Goal: Task Accomplishment & Management: Complete application form

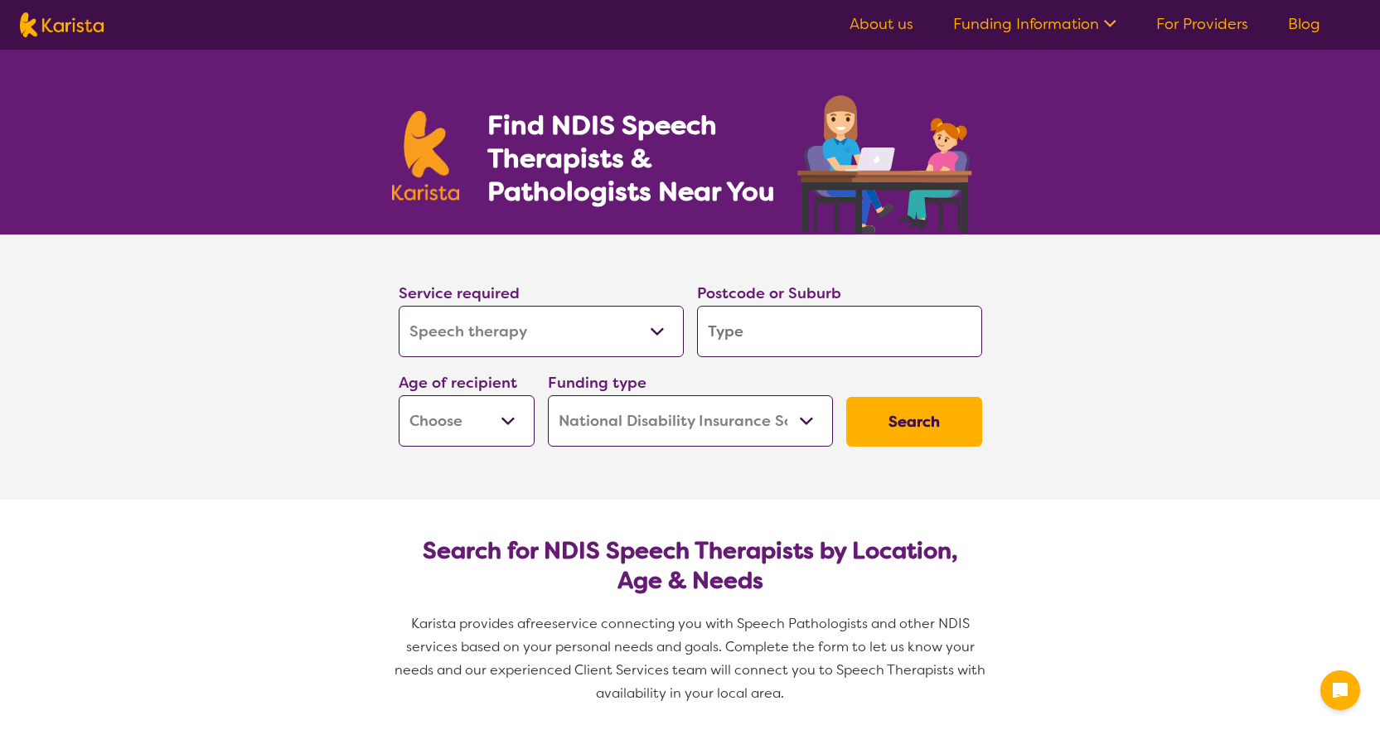
select select "Speech therapy"
select select "NDIS"
select select "Speech therapy"
select select "NDIS"
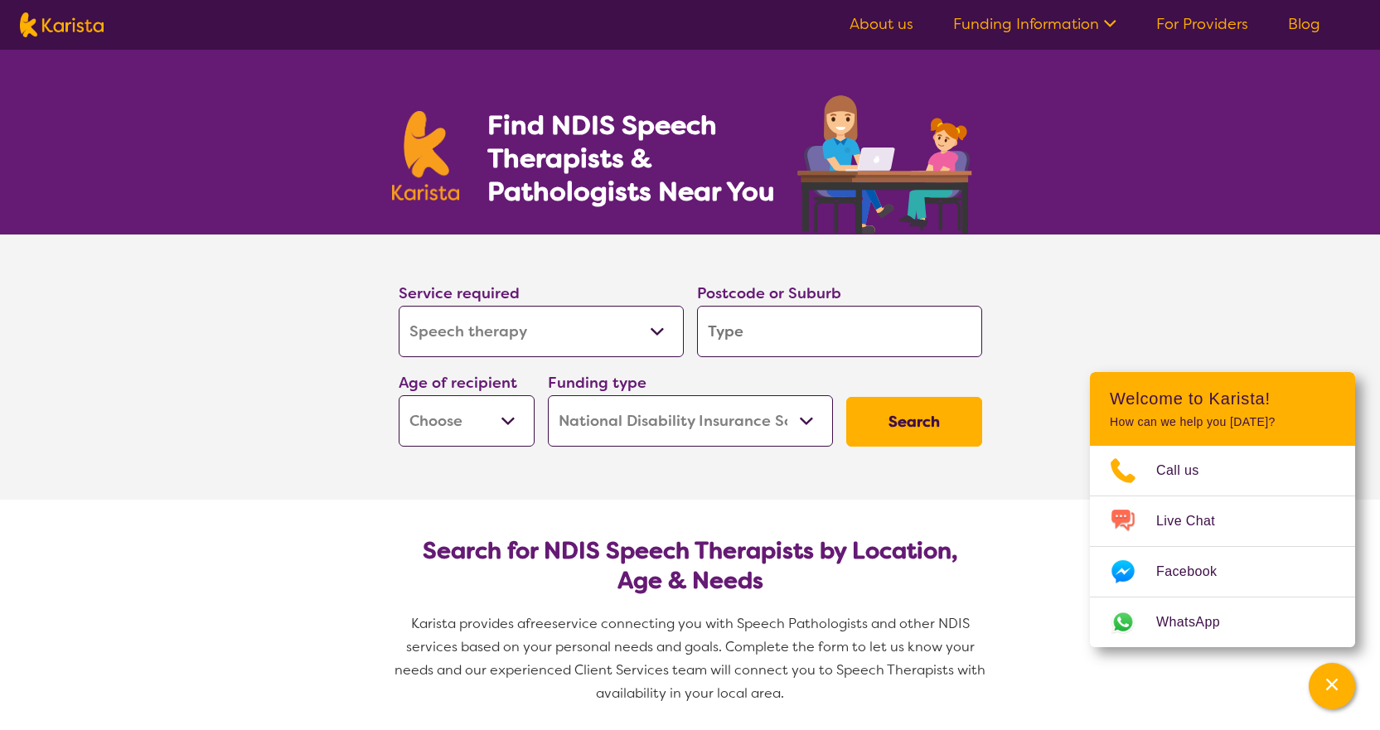
click at [757, 342] on input "search" at bounding box center [839, 331] width 285 height 51
type input "2"
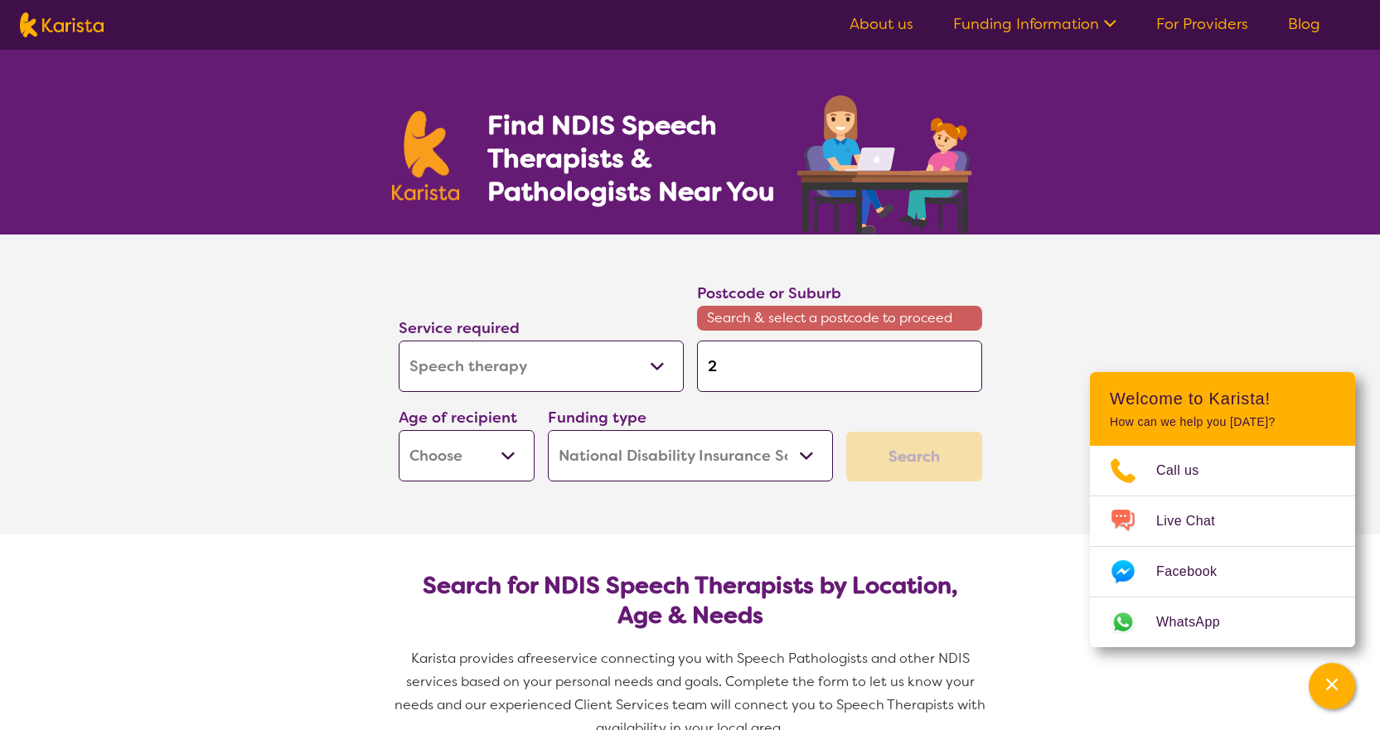
type input "23"
type input "232"
type input "2322"
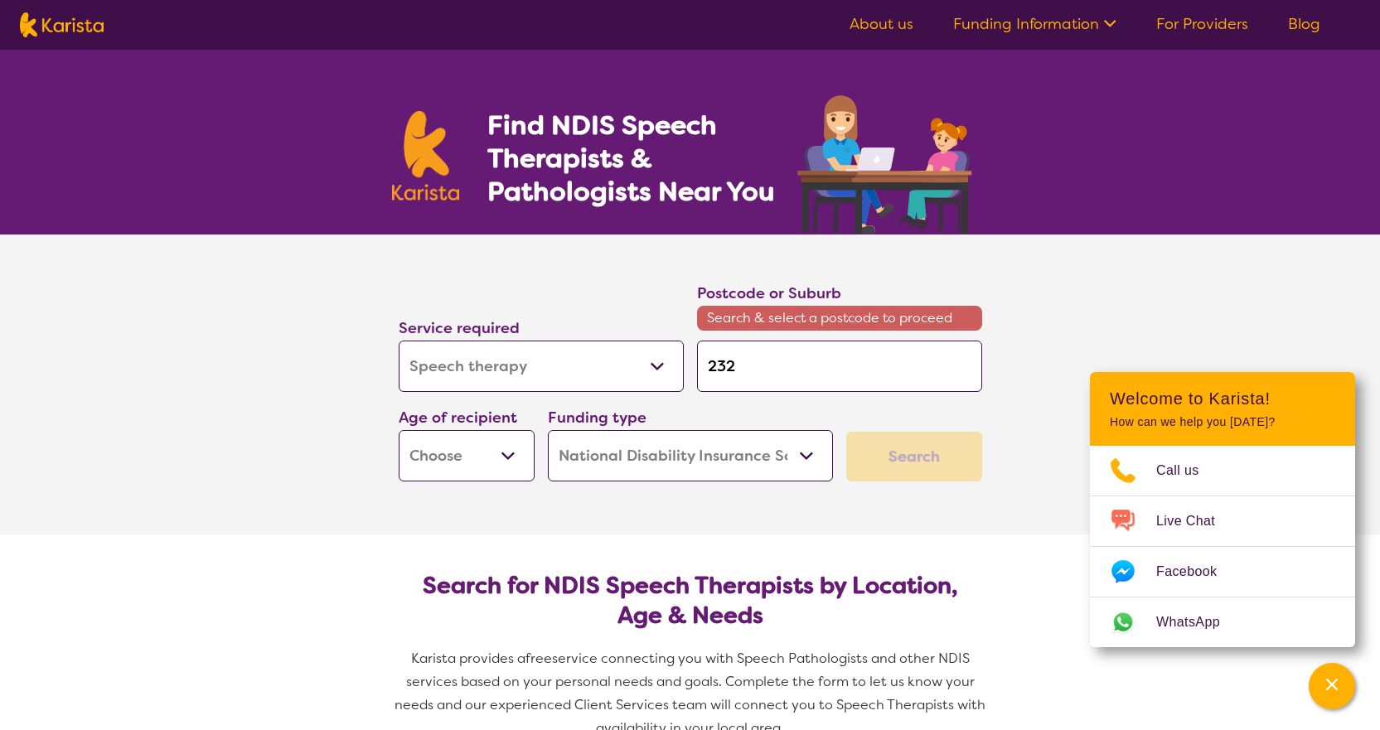
type input "2322"
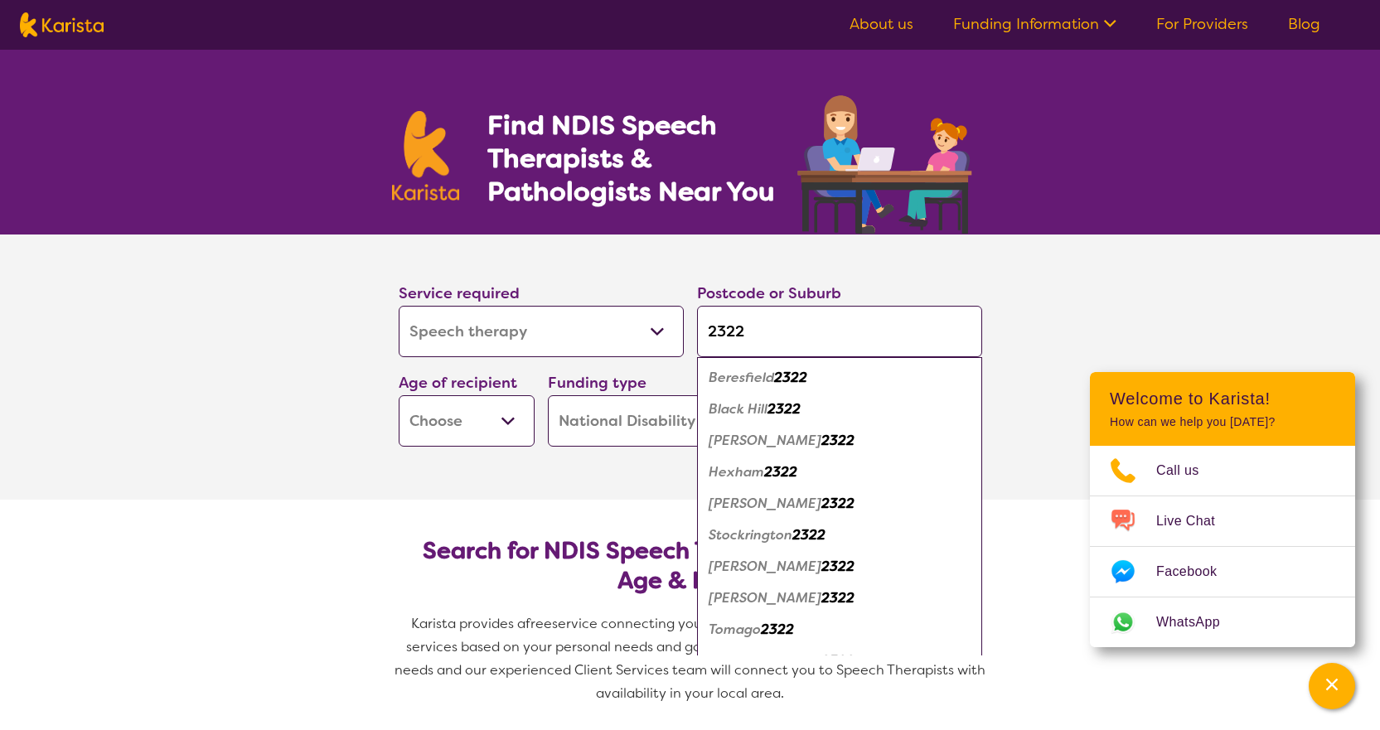
type input "2322"
click at [821, 604] on em "2322" at bounding box center [837, 597] width 33 height 17
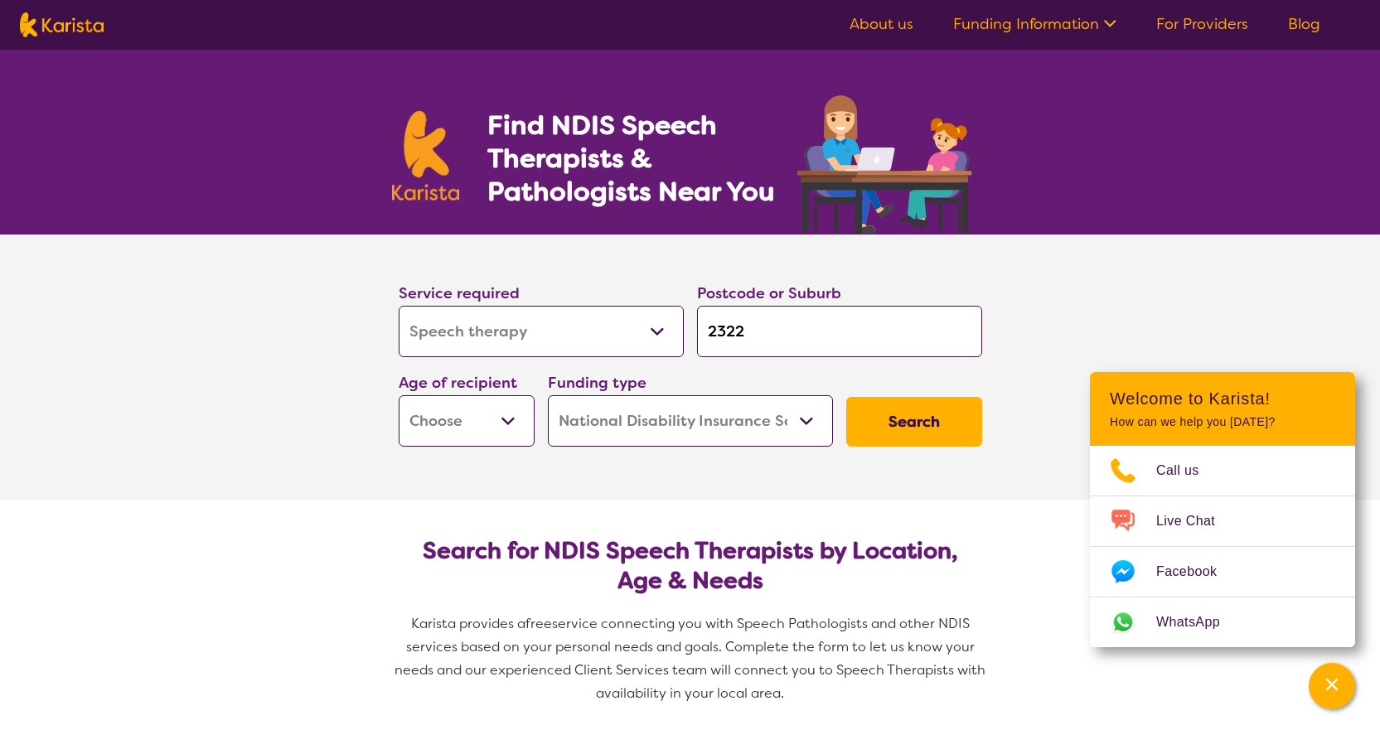
click at [495, 431] on select "Early Childhood - 0 to 9 Child - 10 to 11 Adolescent - 12 to 17 Adult - 18 to 6…" at bounding box center [467, 420] width 136 height 51
select select "AS"
click at [399, 395] on select "Early Childhood - 0 to 9 Child - 10 to 11 Adolescent - 12 to 17 Adult - 18 to 6…" at bounding box center [467, 420] width 136 height 51
select select "AS"
click at [723, 424] on select "Home Care Package (HCP) National Disability Insurance Scheme (NDIS) I don't know" at bounding box center [690, 420] width 285 height 51
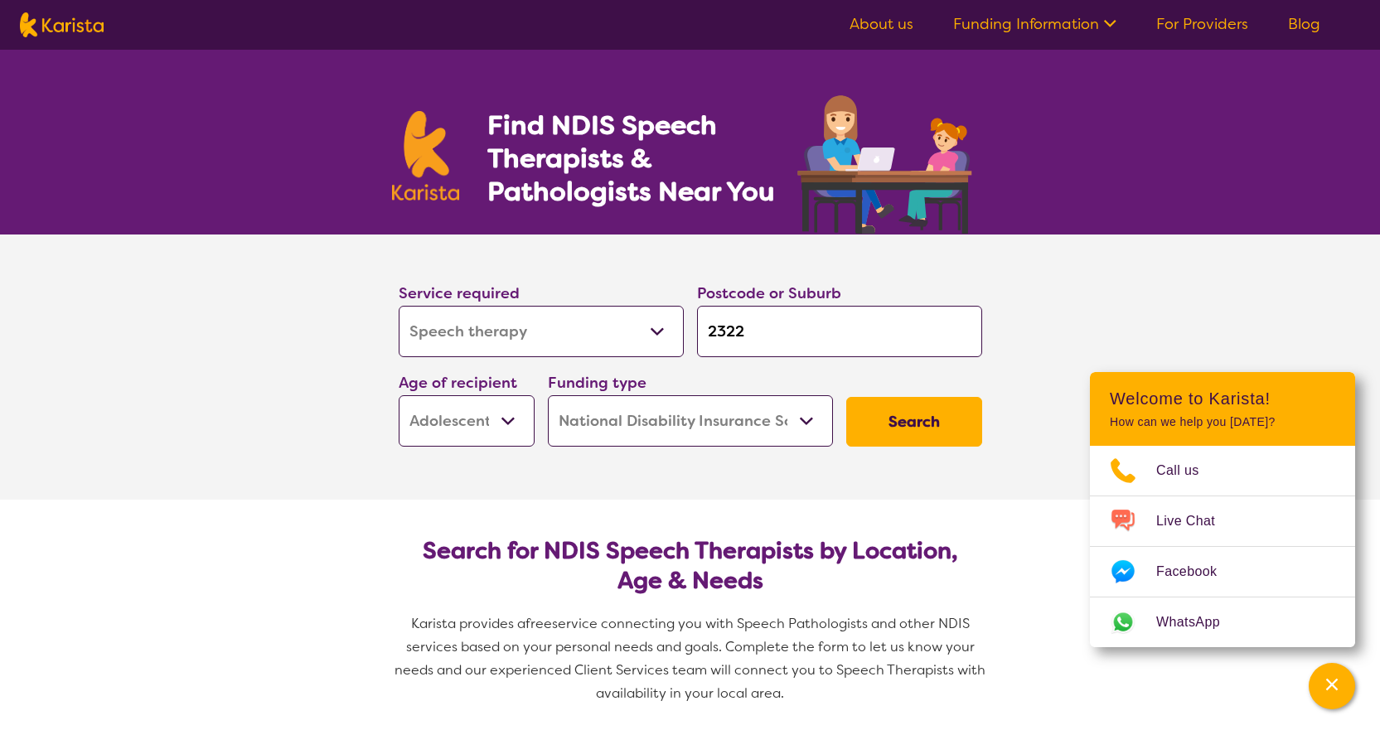
click at [548, 395] on select "Home Care Package (HCP) National Disability Insurance Scheme (NDIS) I don't know" at bounding box center [690, 420] width 285 height 51
click at [946, 423] on button "Search" at bounding box center [914, 422] width 136 height 50
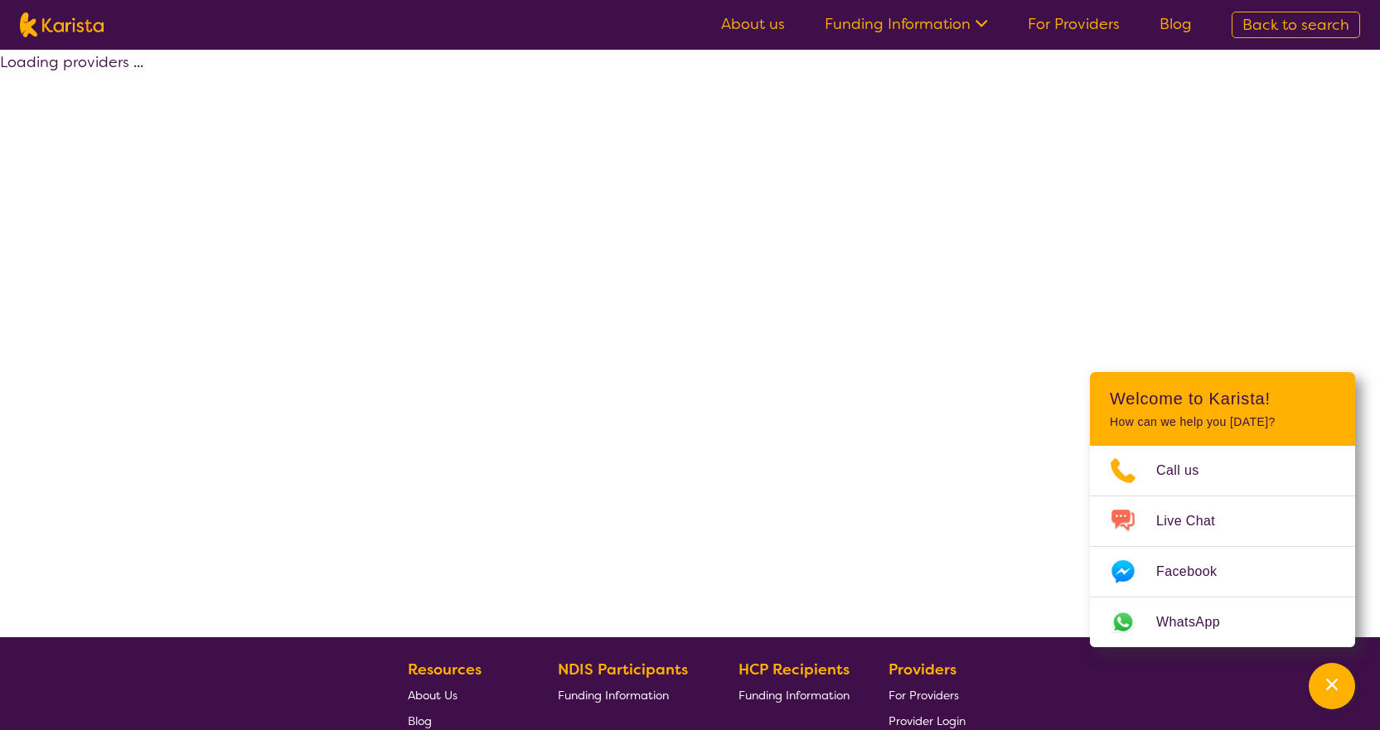
select select "by_score"
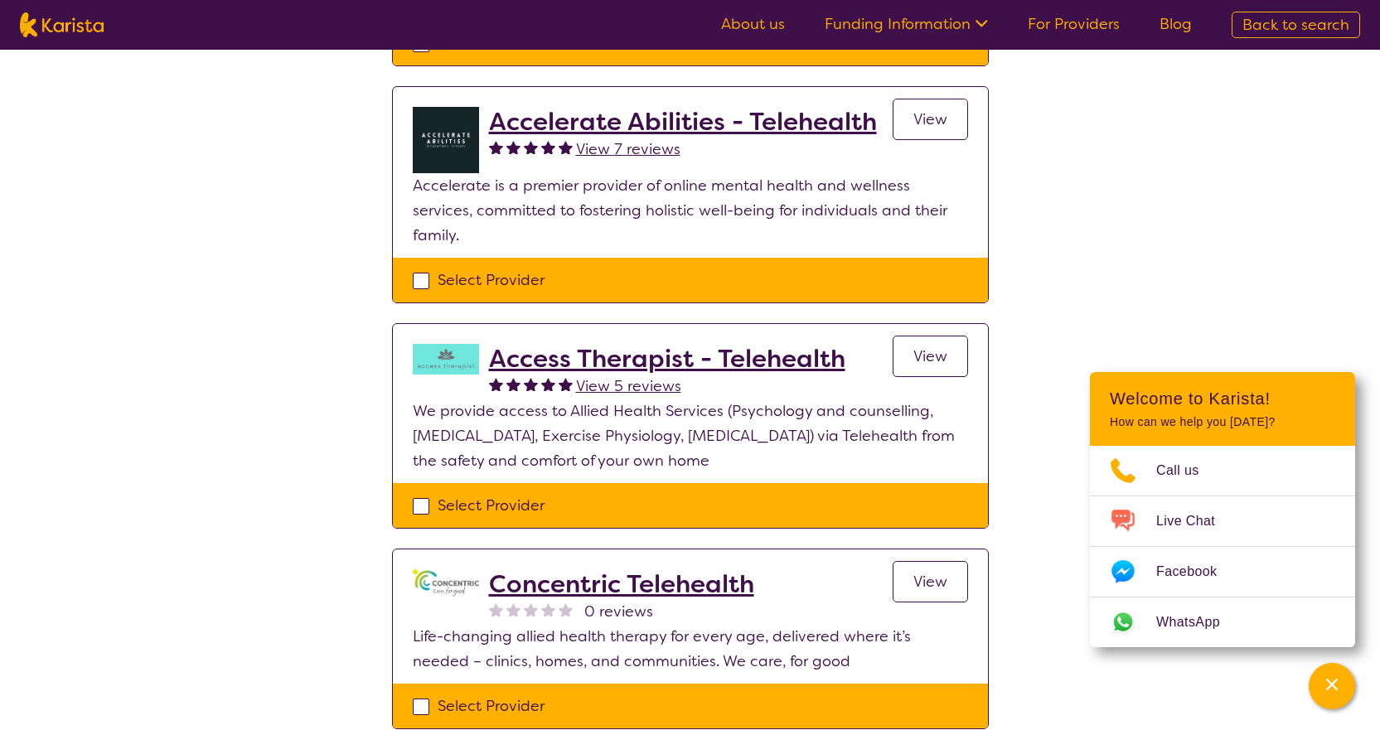
scroll to position [414, 0]
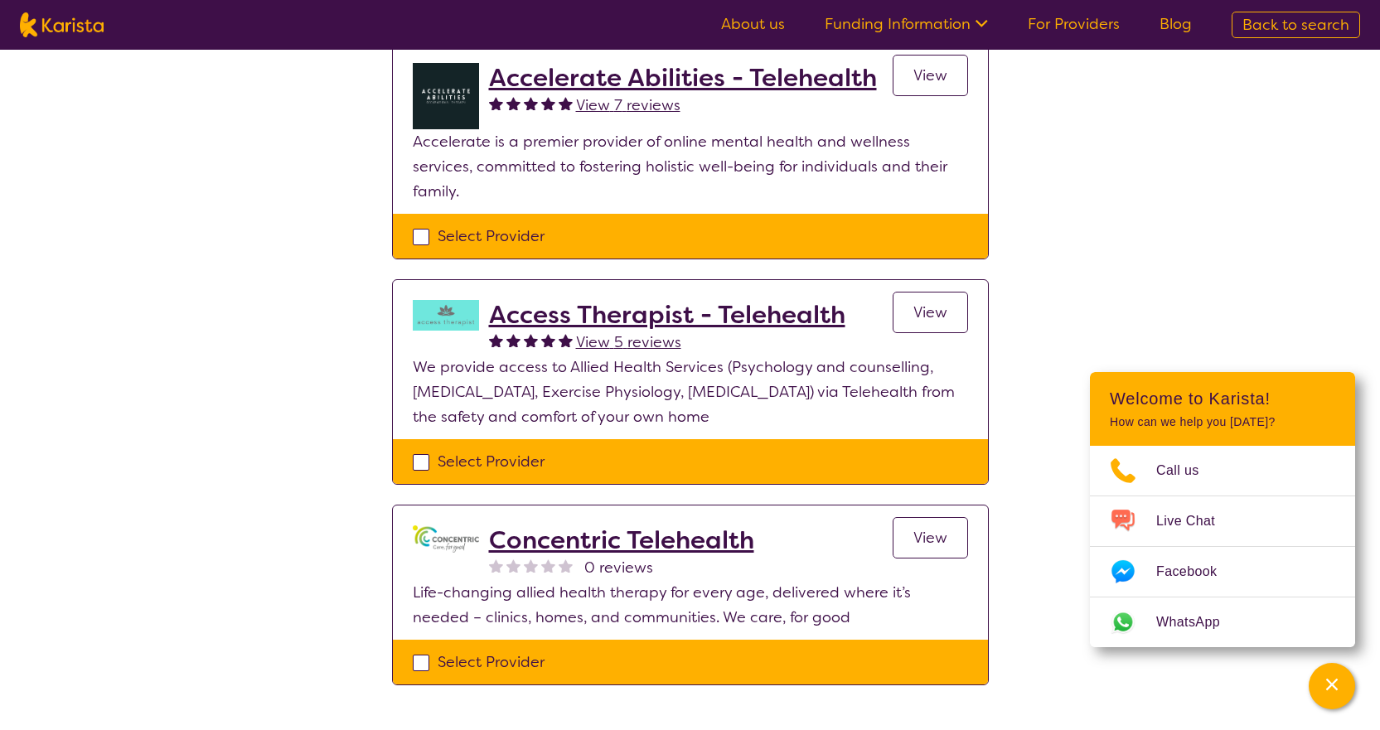
click at [602, 300] on h2 "Access Therapist - Telehealth" at bounding box center [667, 315] width 356 height 30
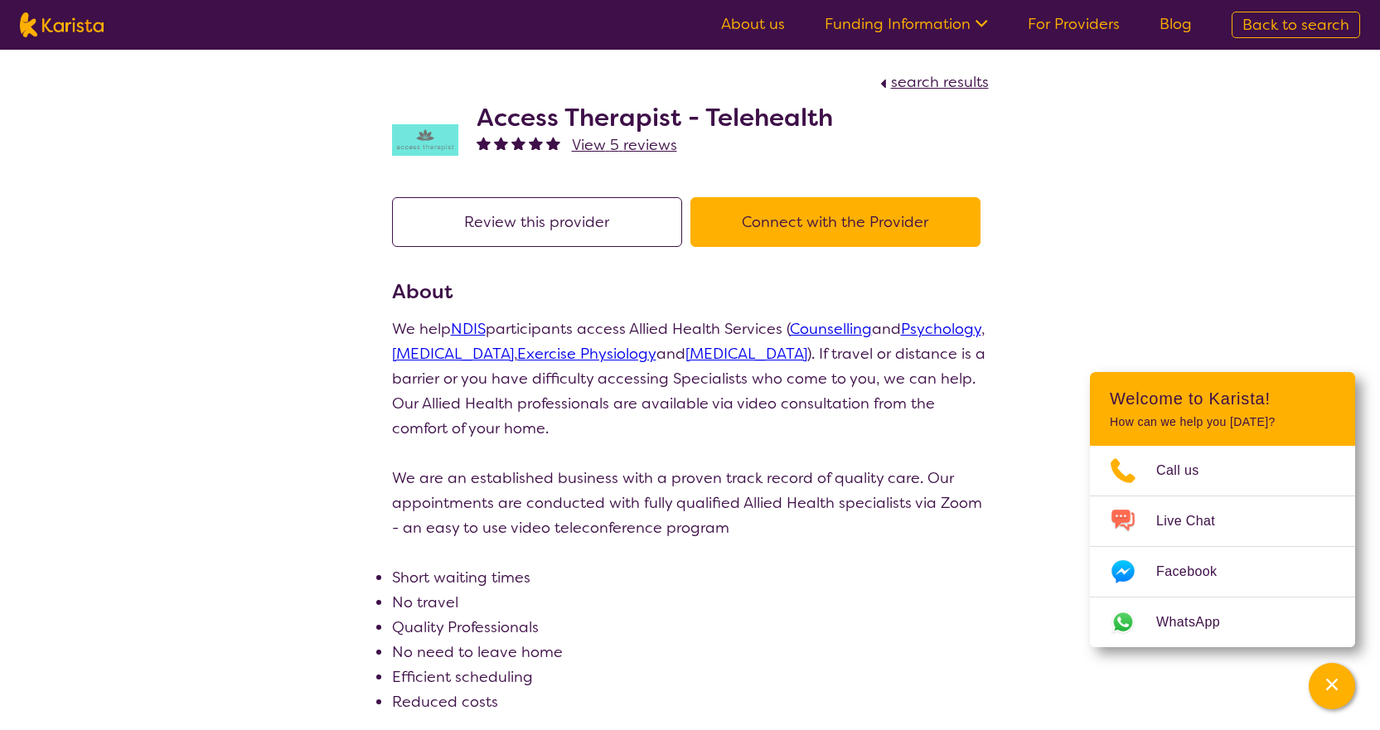
click at [755, 235] on button "Connect with the Provider" at bounding box center [835, 222] width 290 height 50
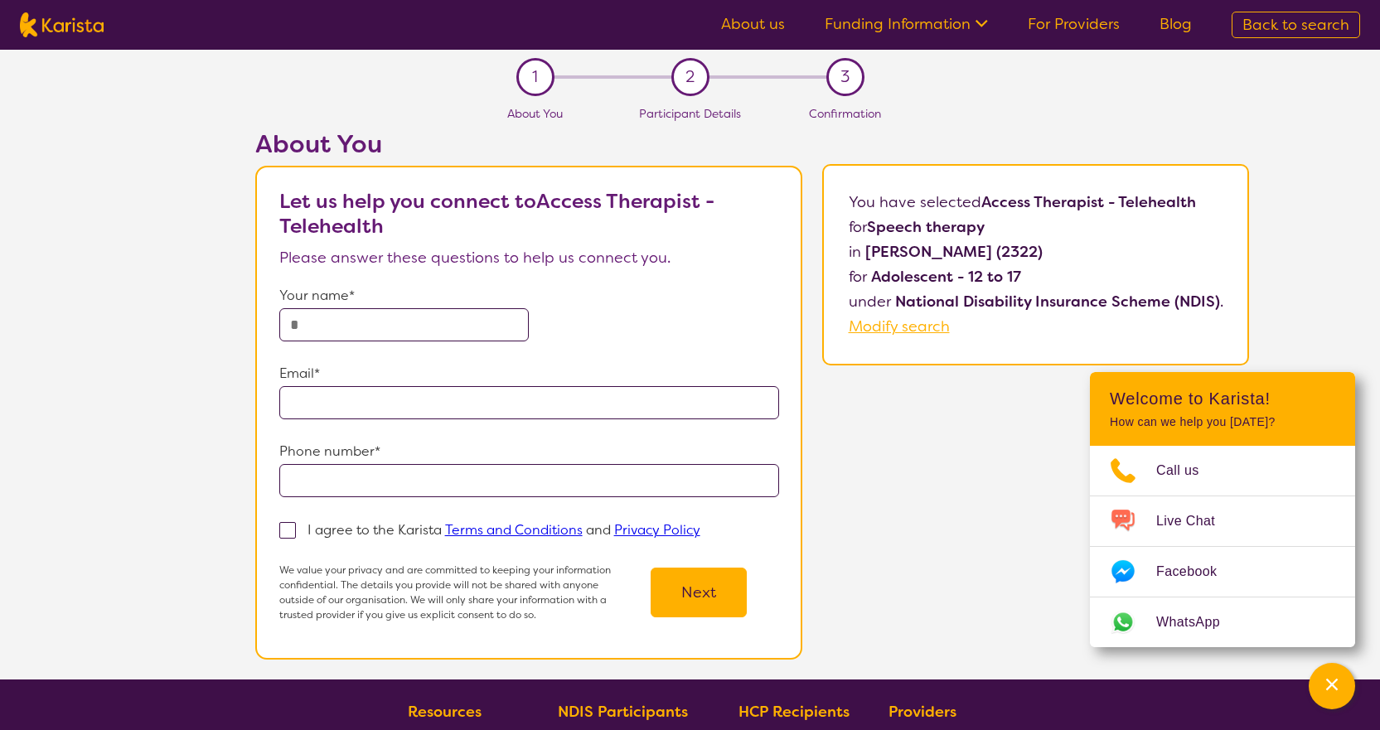
click at [406, 323] on input "text" at bounding box center [404, 324] width 250 height 33
type input "**********"
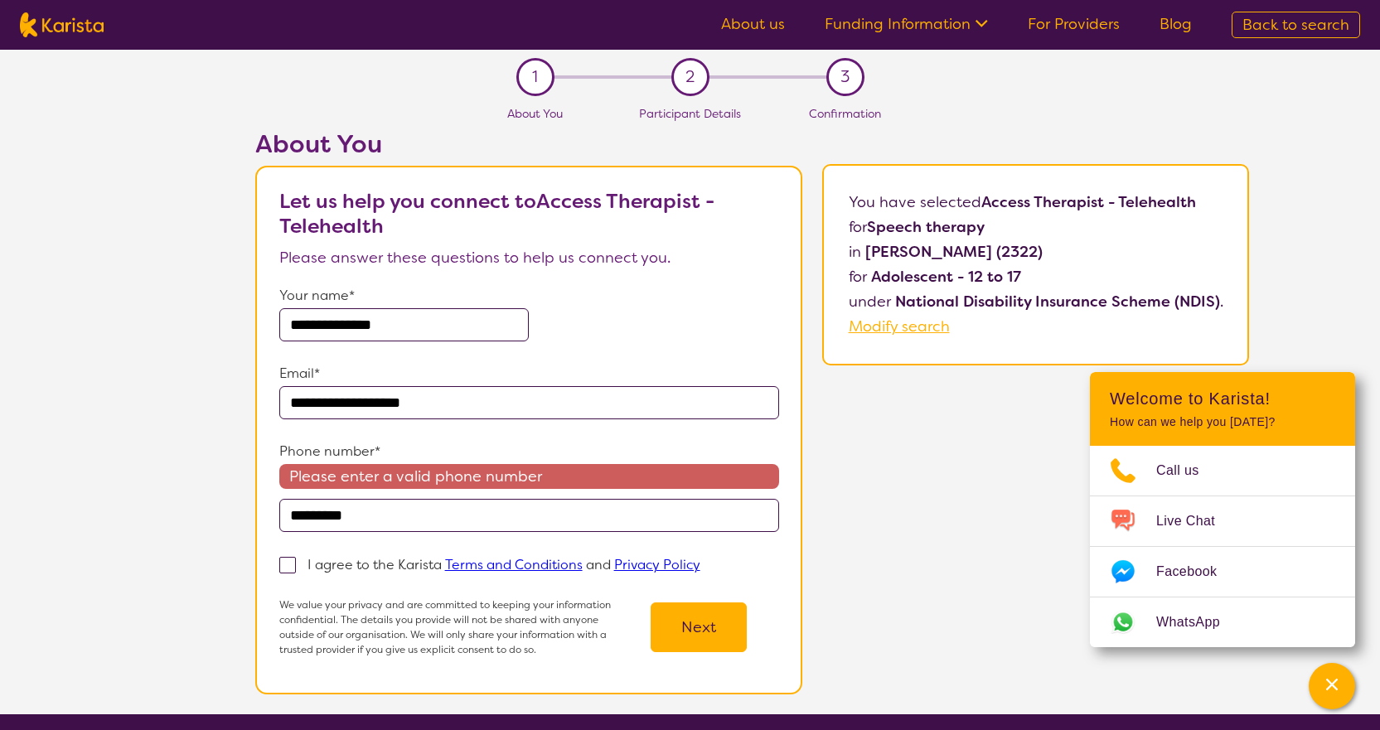
click at [406, 525] on input "*********" at bounding box center [529, 515] width 500 height 33
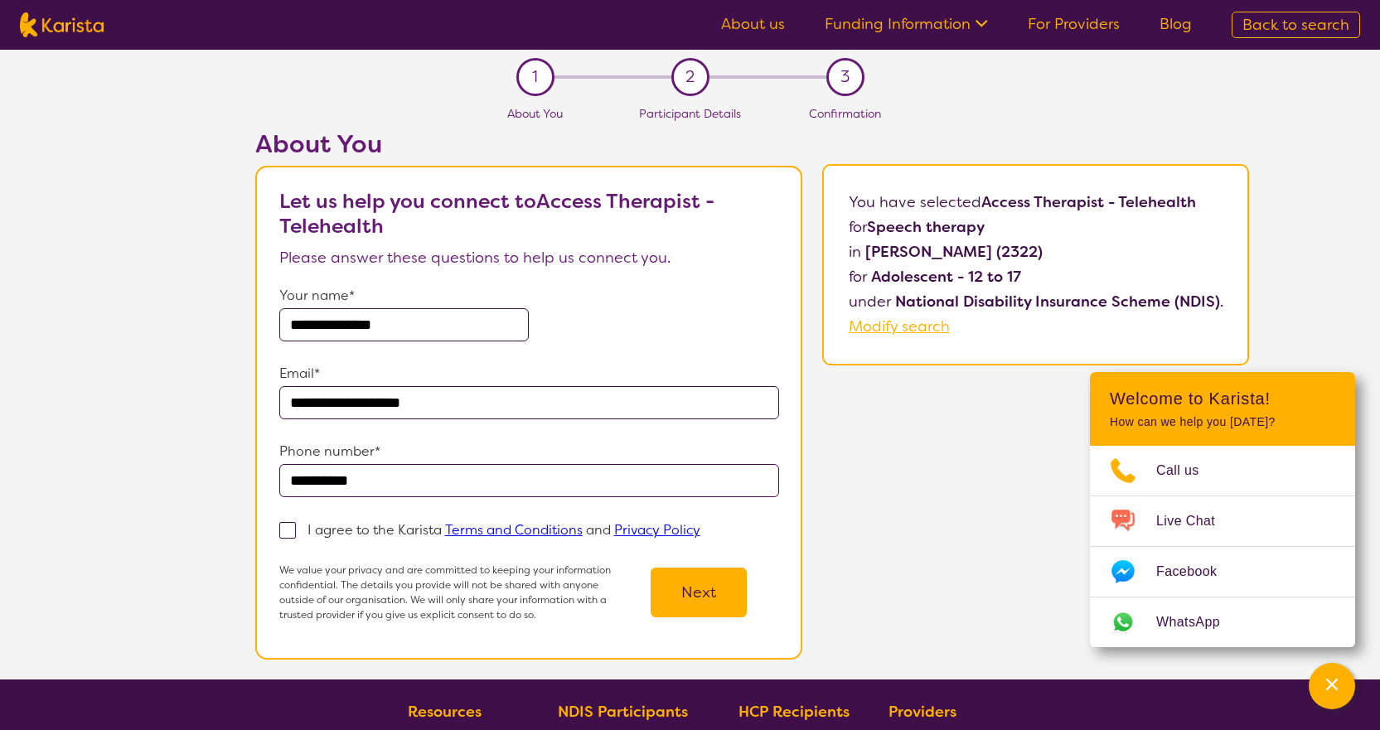
type input "**********"
click at [290, 530] on span at bounding box center [287, 530] width 17 height 17
click at [700, 530] on input "I agree to the Karista Terms and Conditions and Privacy Policy" at bounding box center [705, 529] width 11 height 11
checkbox input "true"
click at [688, 596] on button "Next" at bounding box center [699, 593] width 96 height 50
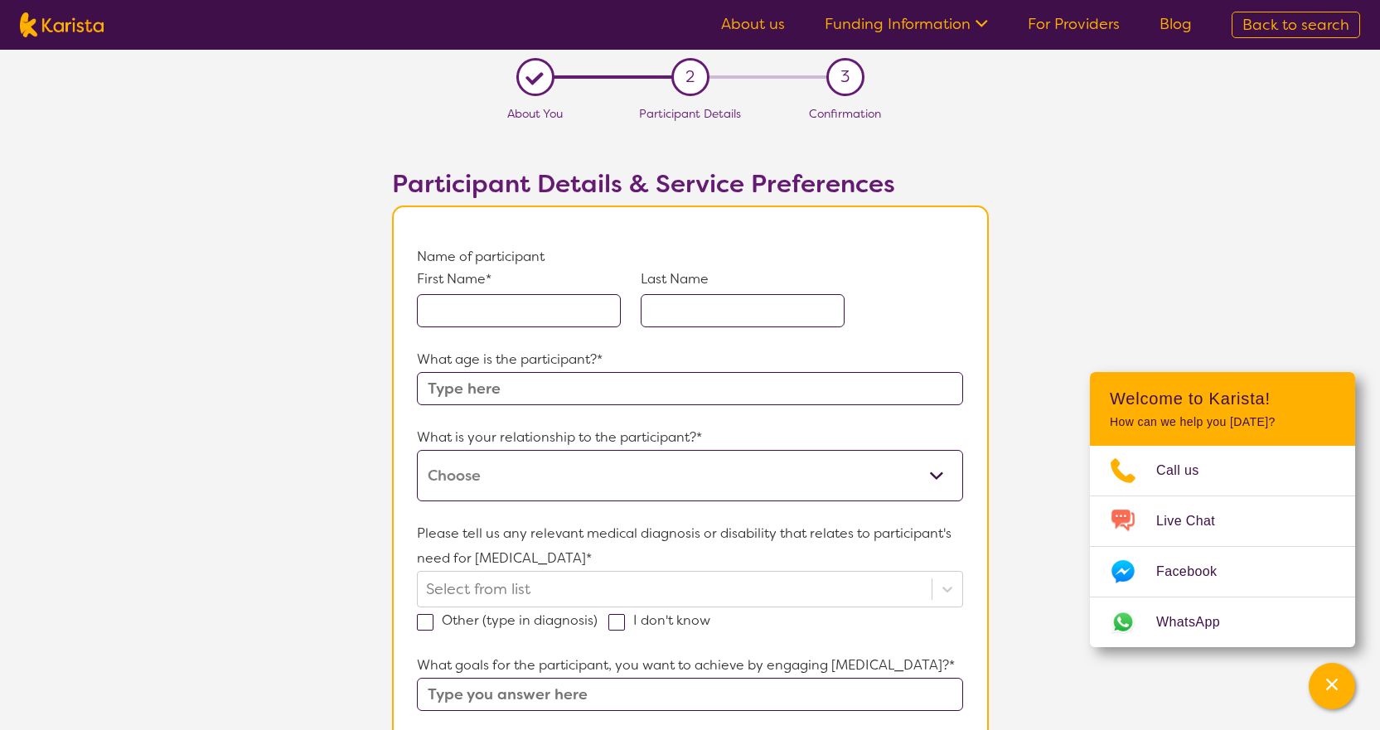
click at [499, 302] on input "text" at bounding box center [519, 310] width 204 height 33
type input "Dakota"
type input "[PERSON_NAME]"
click at [747, 382] on input "text" at bounding box center [689, 388] width 545 height 33
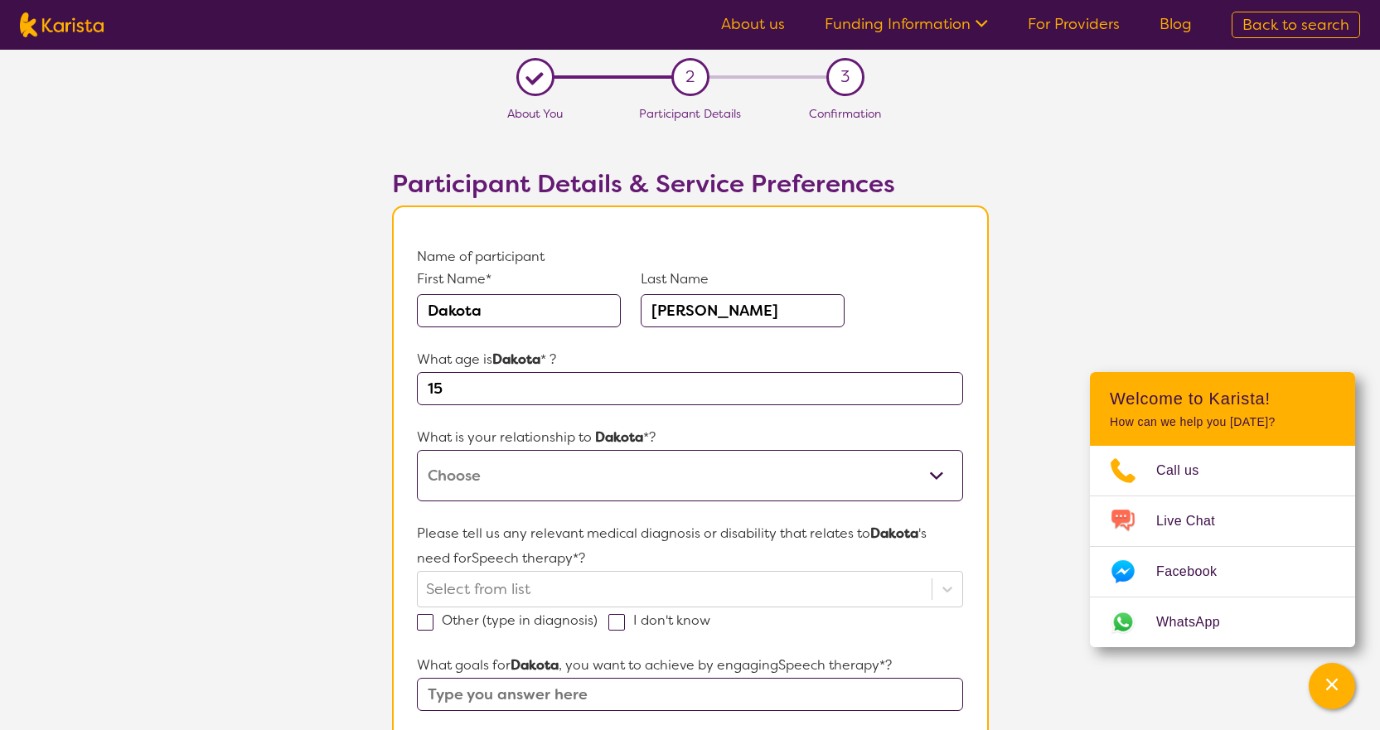
type input "15"
click at [566, 472] on select "This request is for myself I am their parent I am their child I am their spouse…" at bounding box center [689, 475] width 545 height 51
select select "I am their parent"
click at [417, 450] on select "This request is for myself I am their parent I am their child I am their spouse…" at bounding box center [689, 475] width 545 height 51
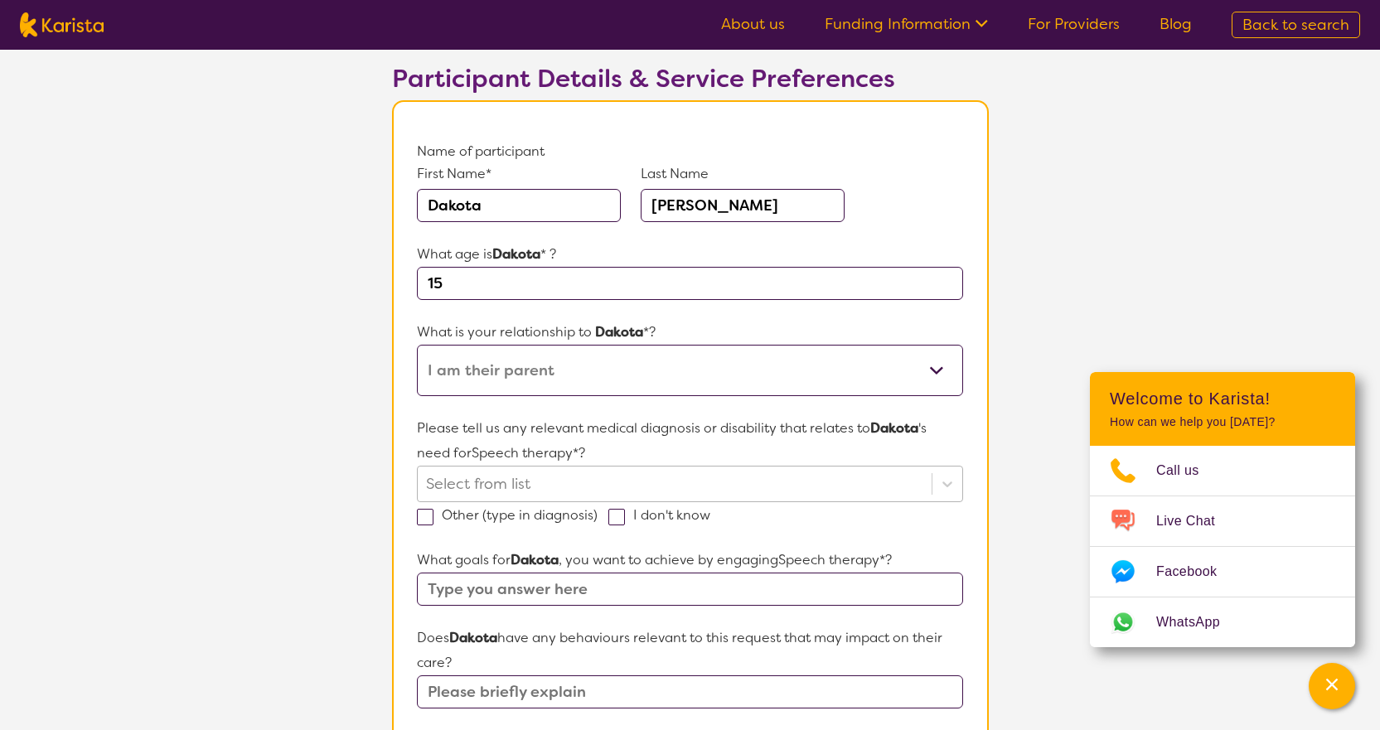
click at [514, 502] on div "Select from list" at bounding box center [689, 484] width 545 height 36
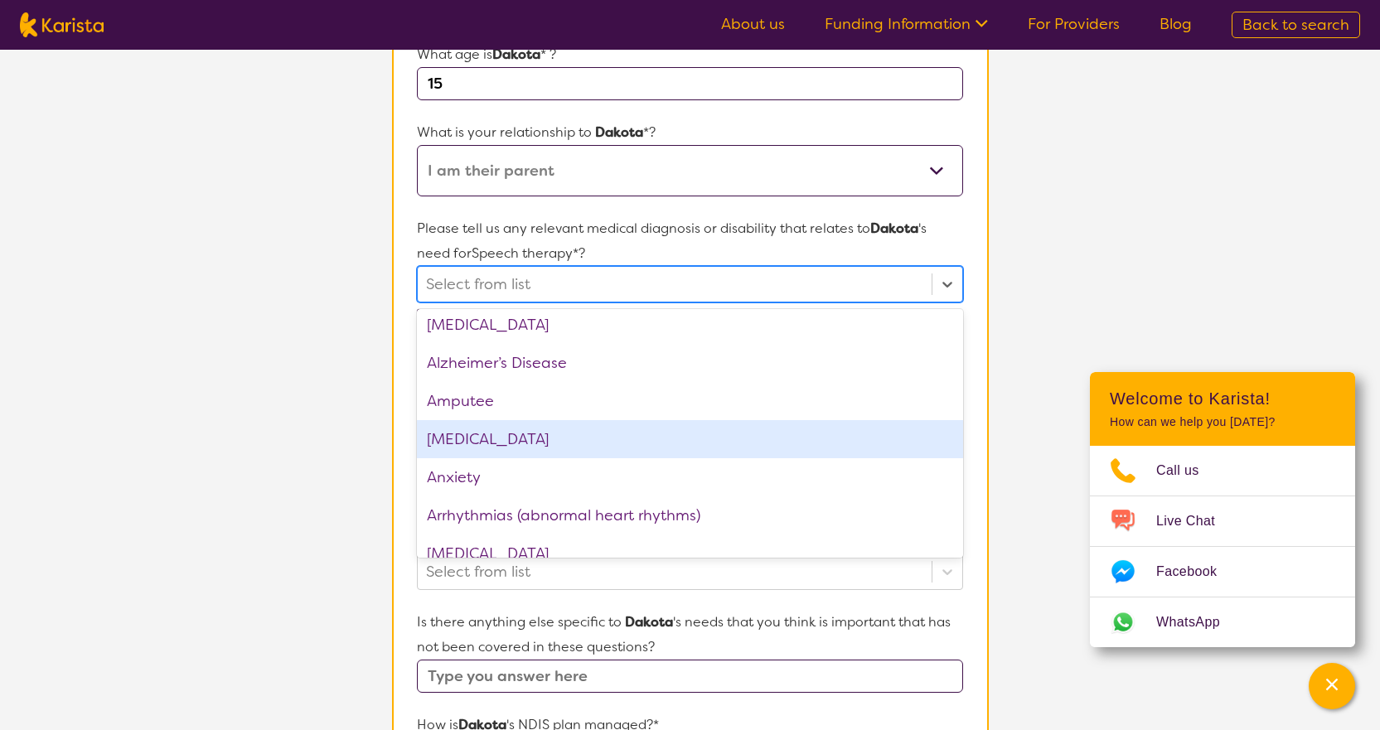
scroll to position [83, 0]
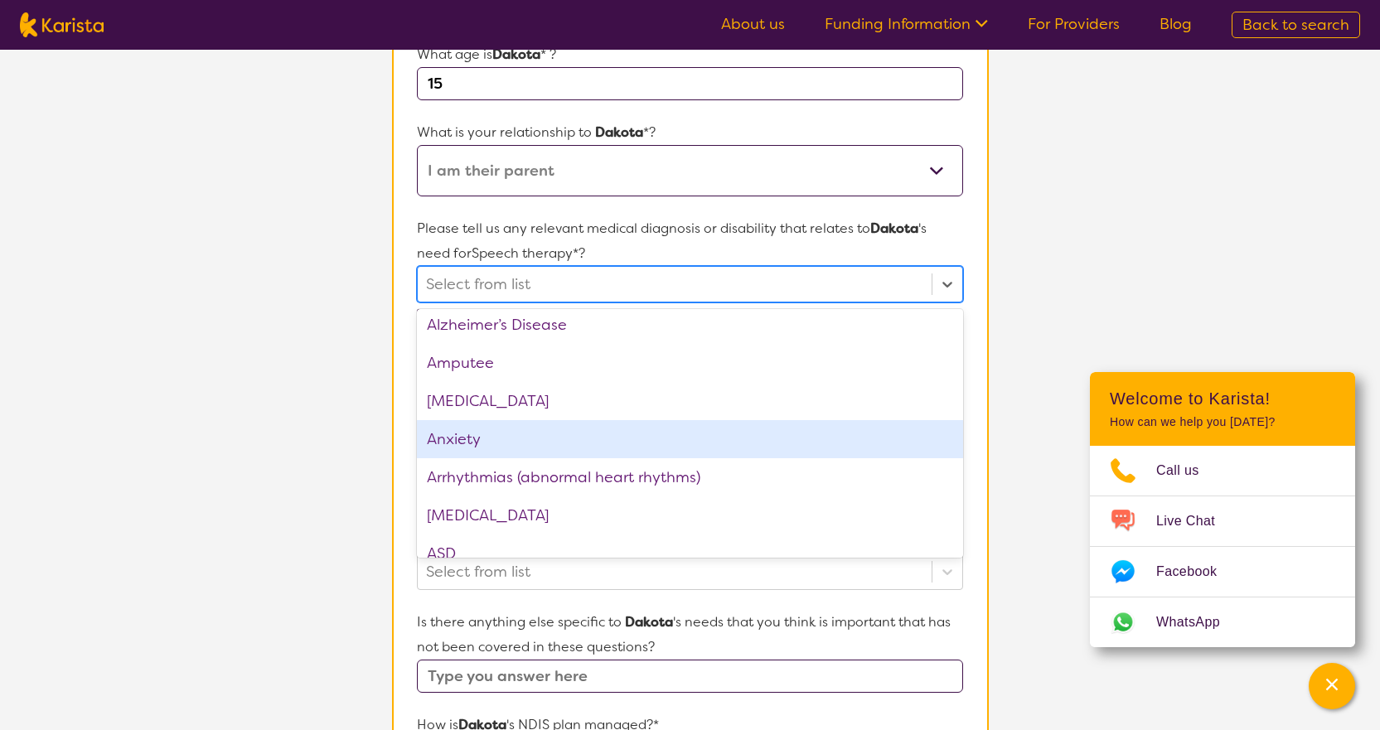
click at [511, 454] on div "Anxiety" at bounding box center [689, 439] width 545 height 38
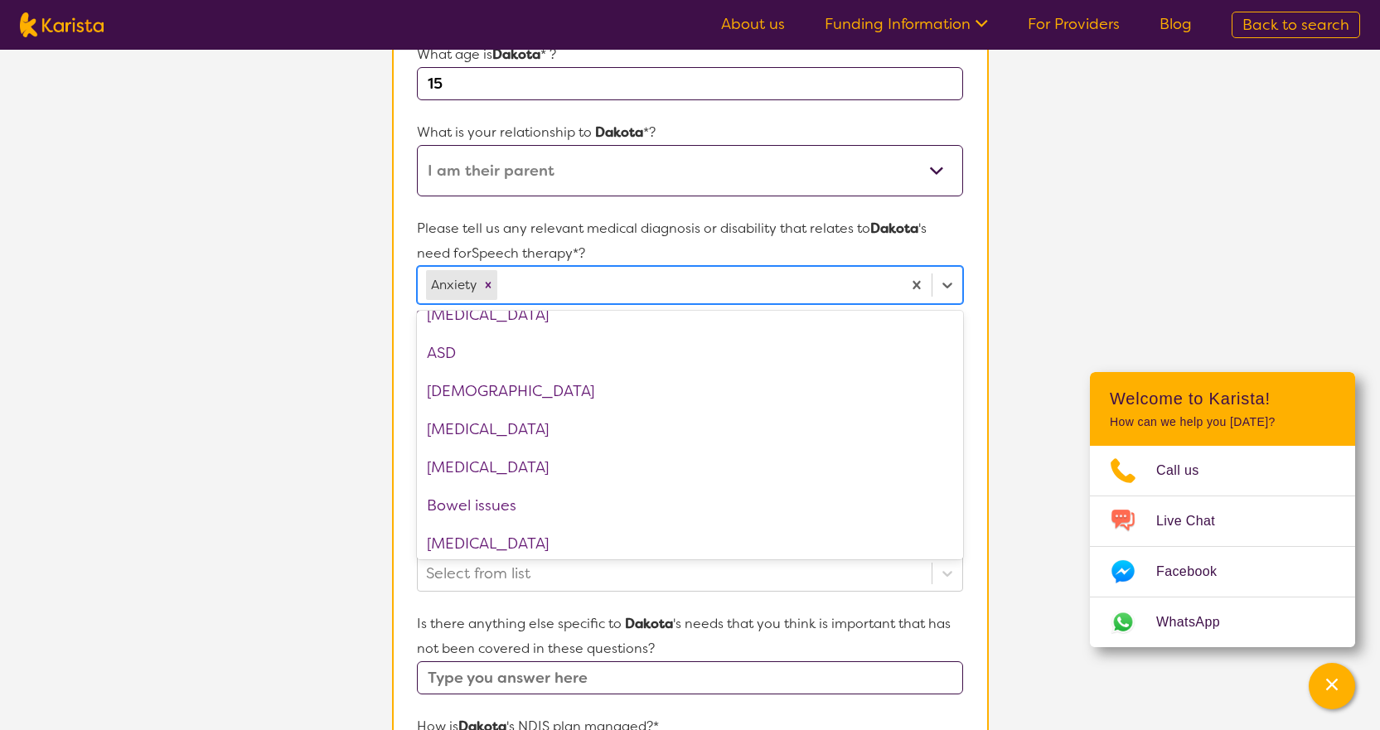
scroll to position [249, 0]
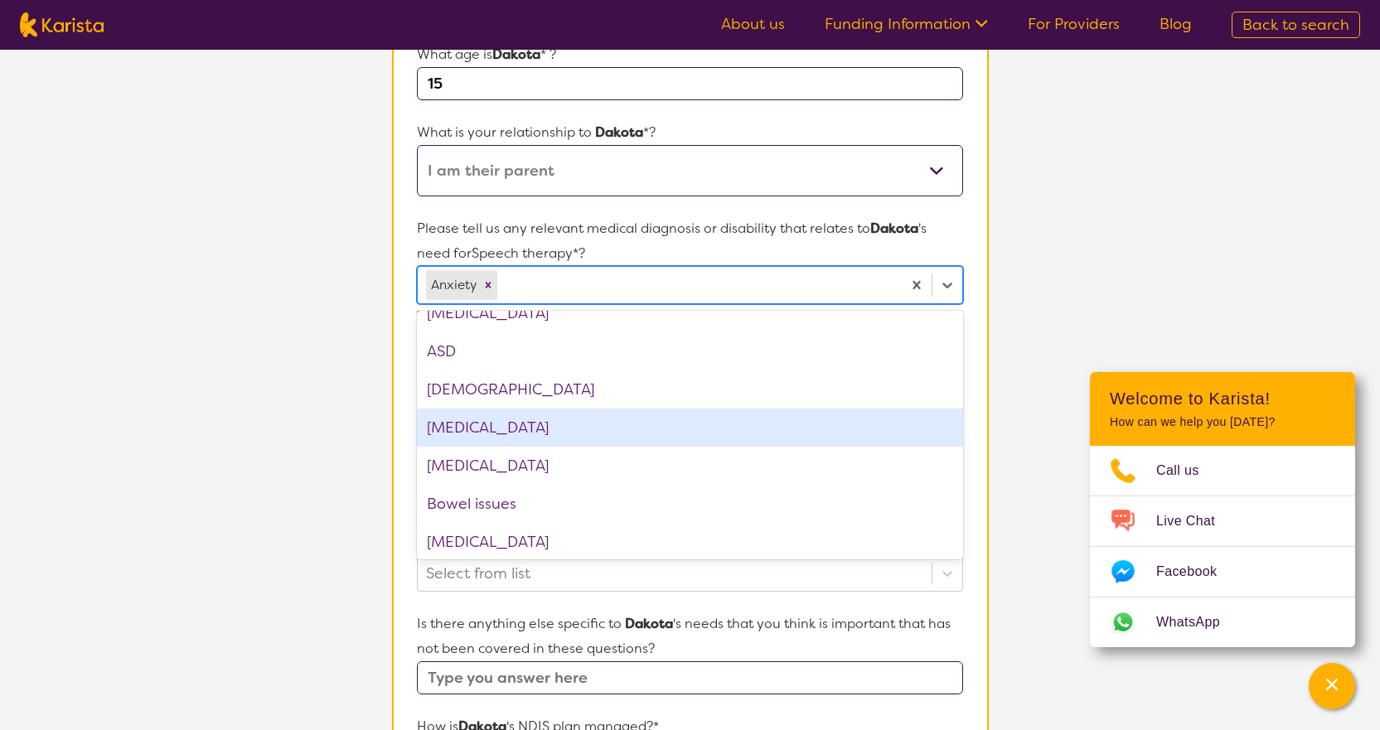
click at [542, 427] on div "[MEDICAL_DATA]" at bounding box center [689, 428] width 545 height 38
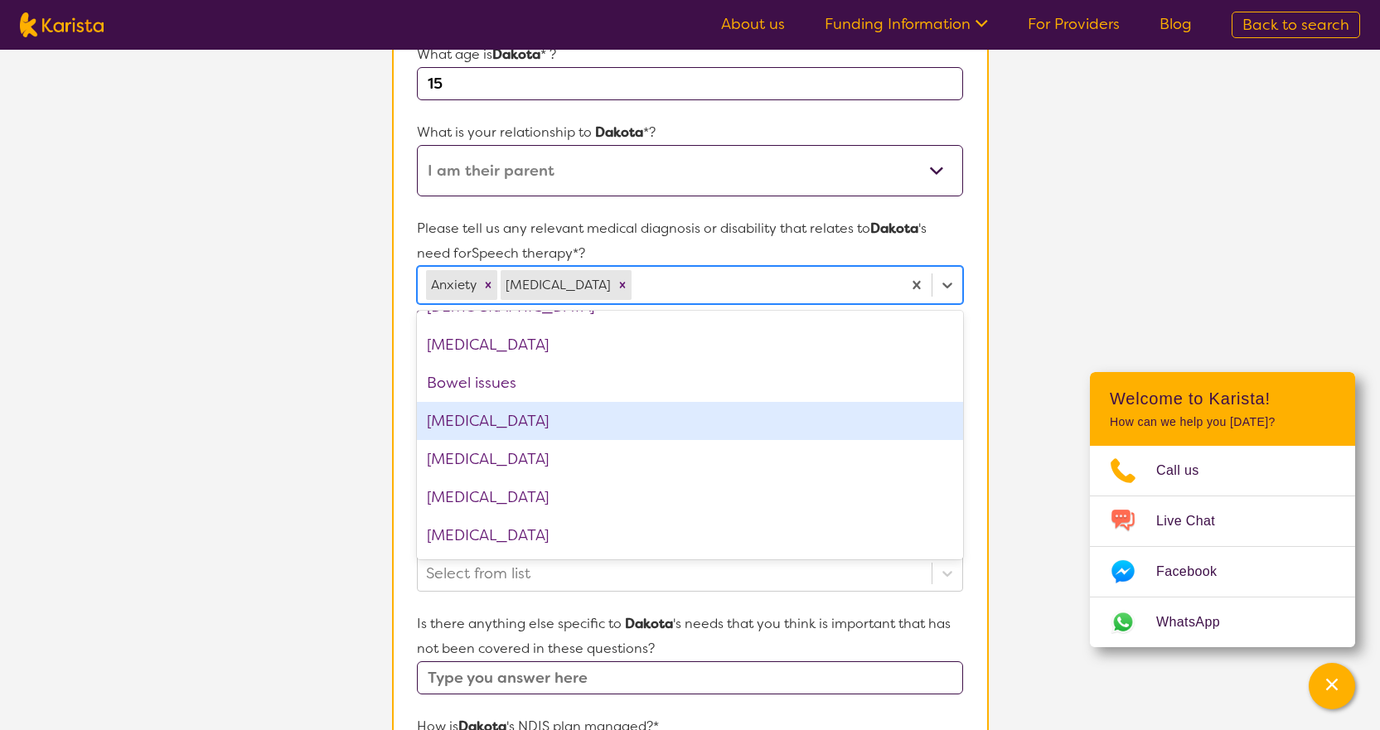
scroll to position [414, 0]
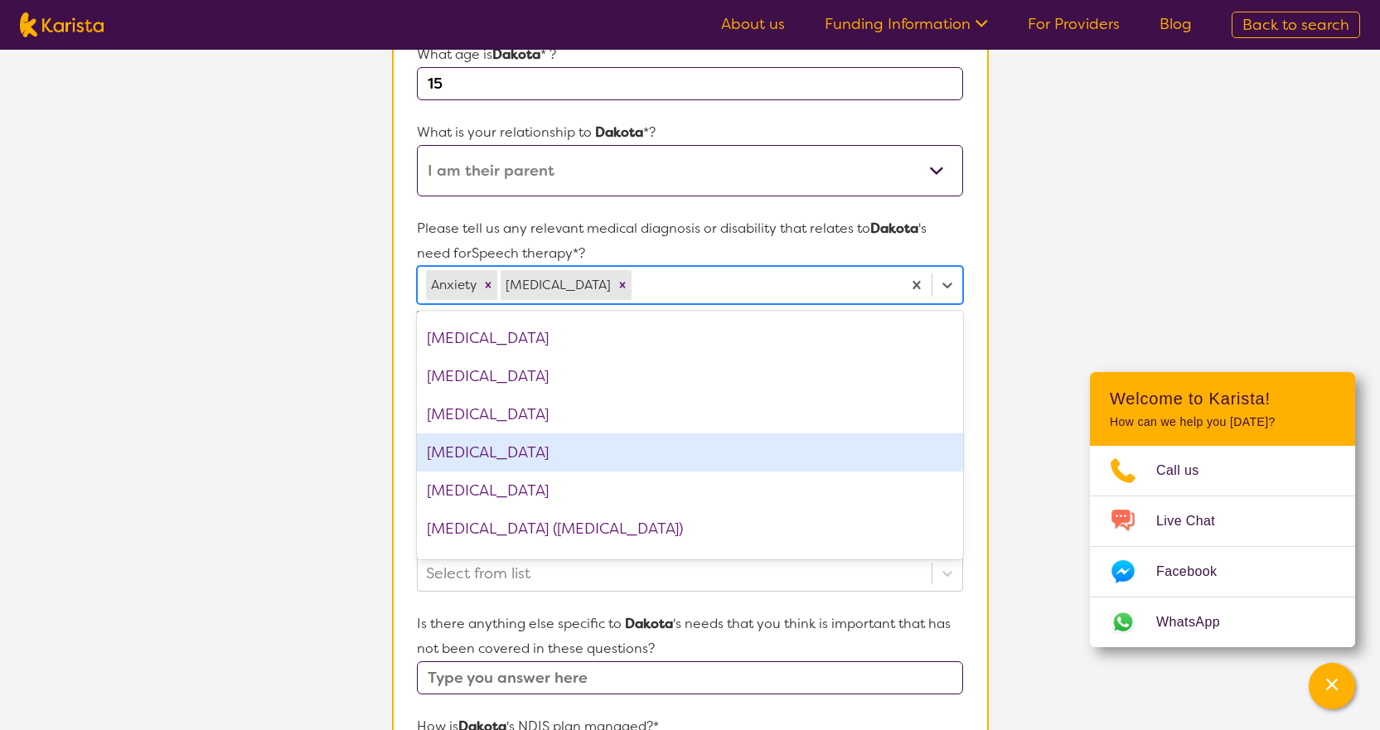
click at [527, 456] on div "[MEDICAL_DATA]" at bounding box center [689, 452] width 545 height 38
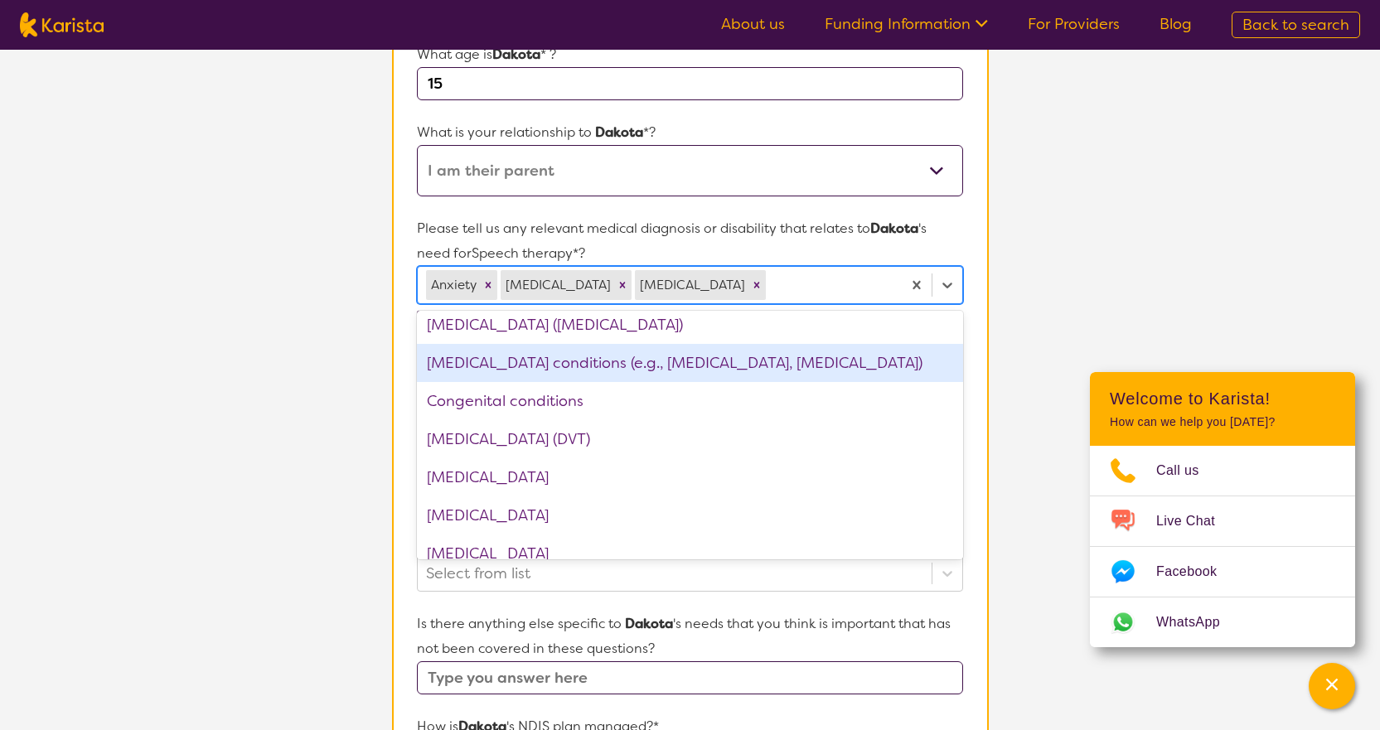
scroll to position [663, 0]
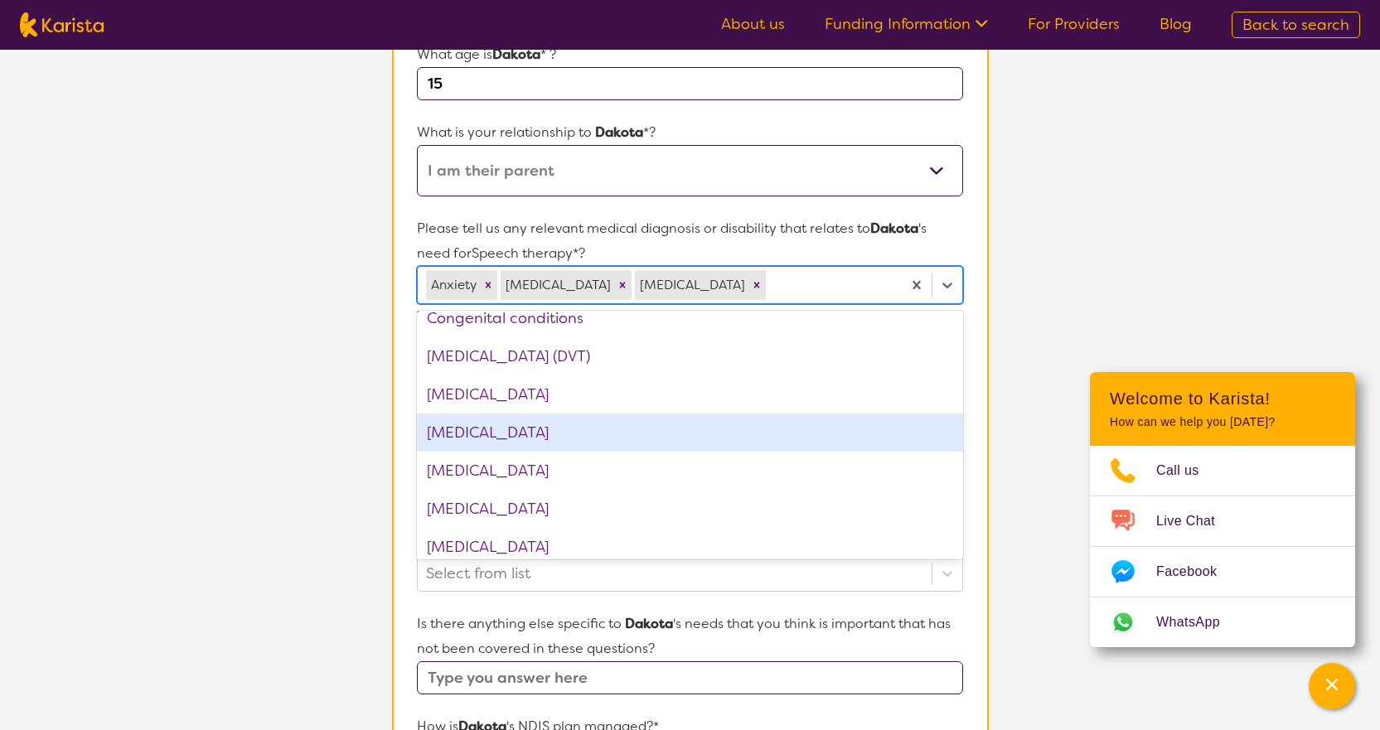
click at [540, 431] on div "[MEDICAL_DATA]" at bounding box center [689, 433] width 545 height 38
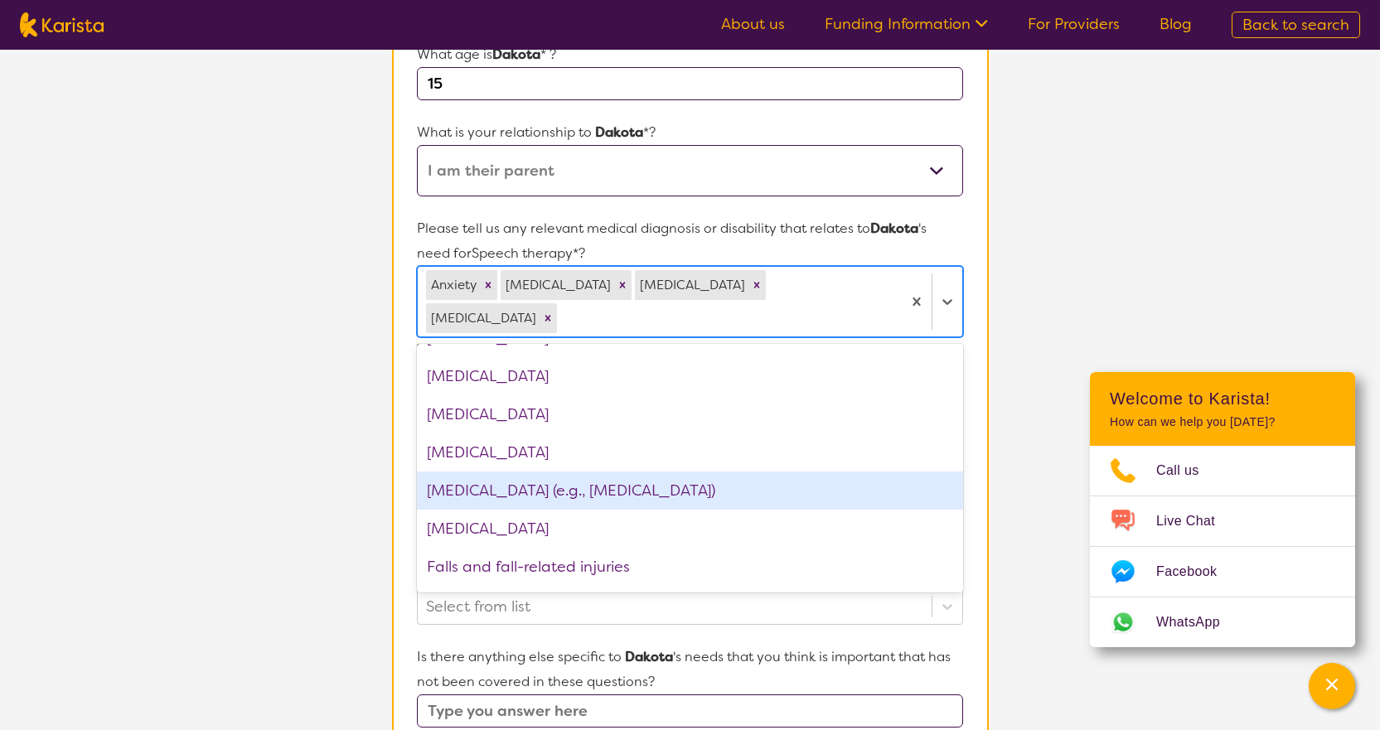
scroll to position [912, 0]
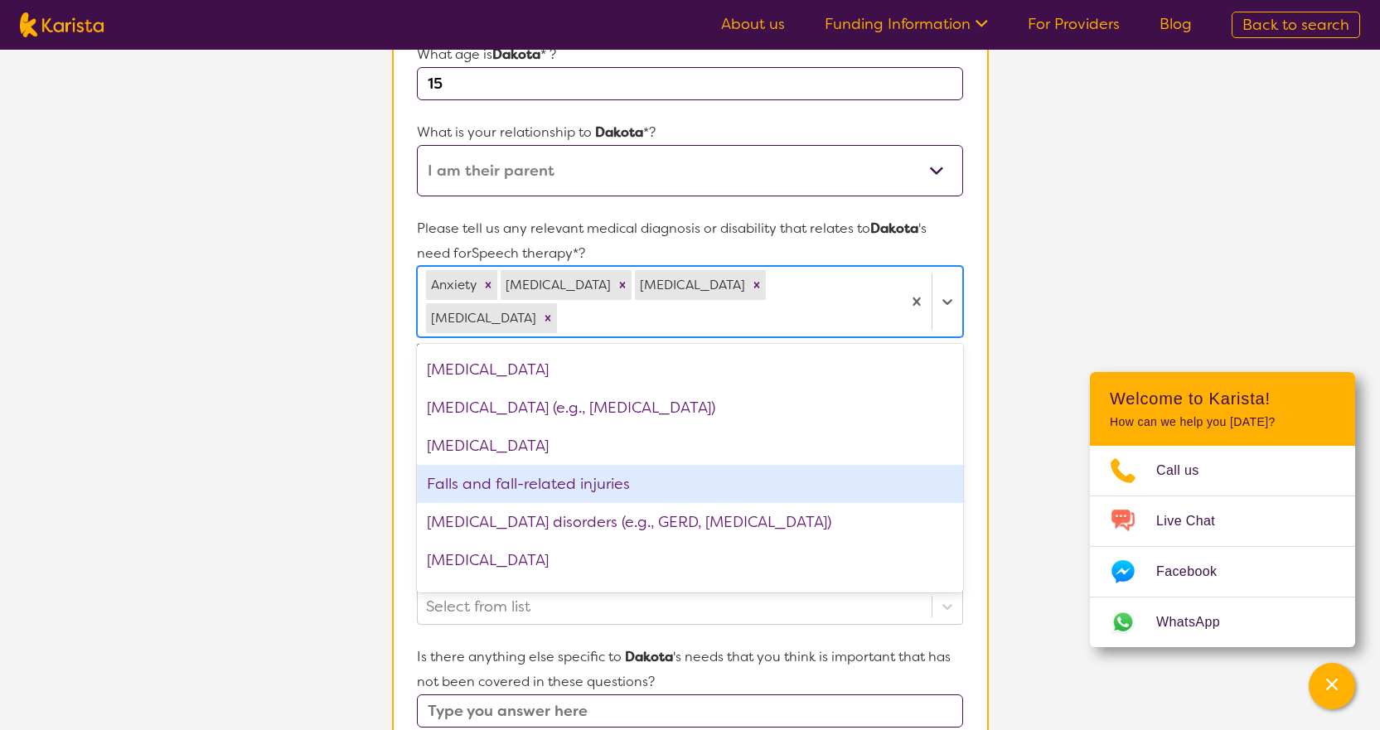
click at [564, 491] on div "Falls and fall-related injuries" at bounding box center [689, 484] width 545 height 38
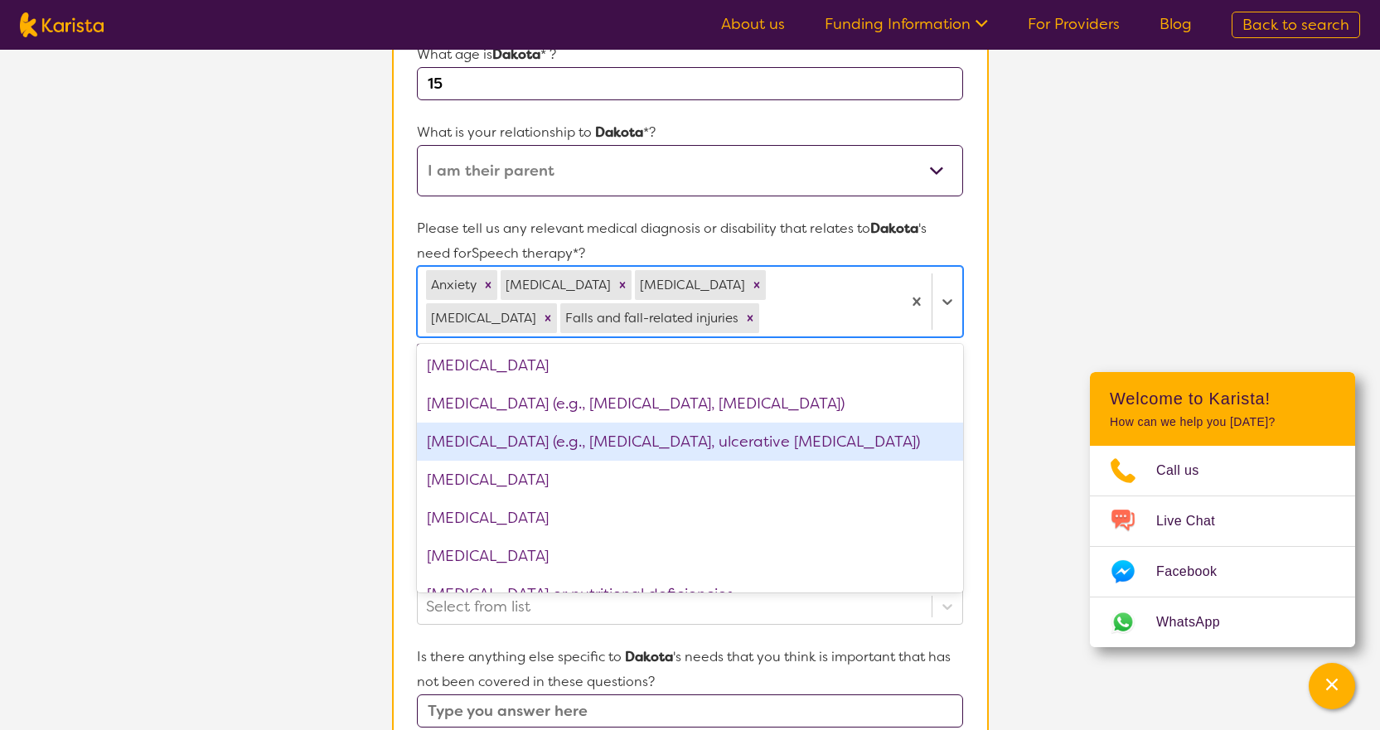
scroll to position [1243, 0]
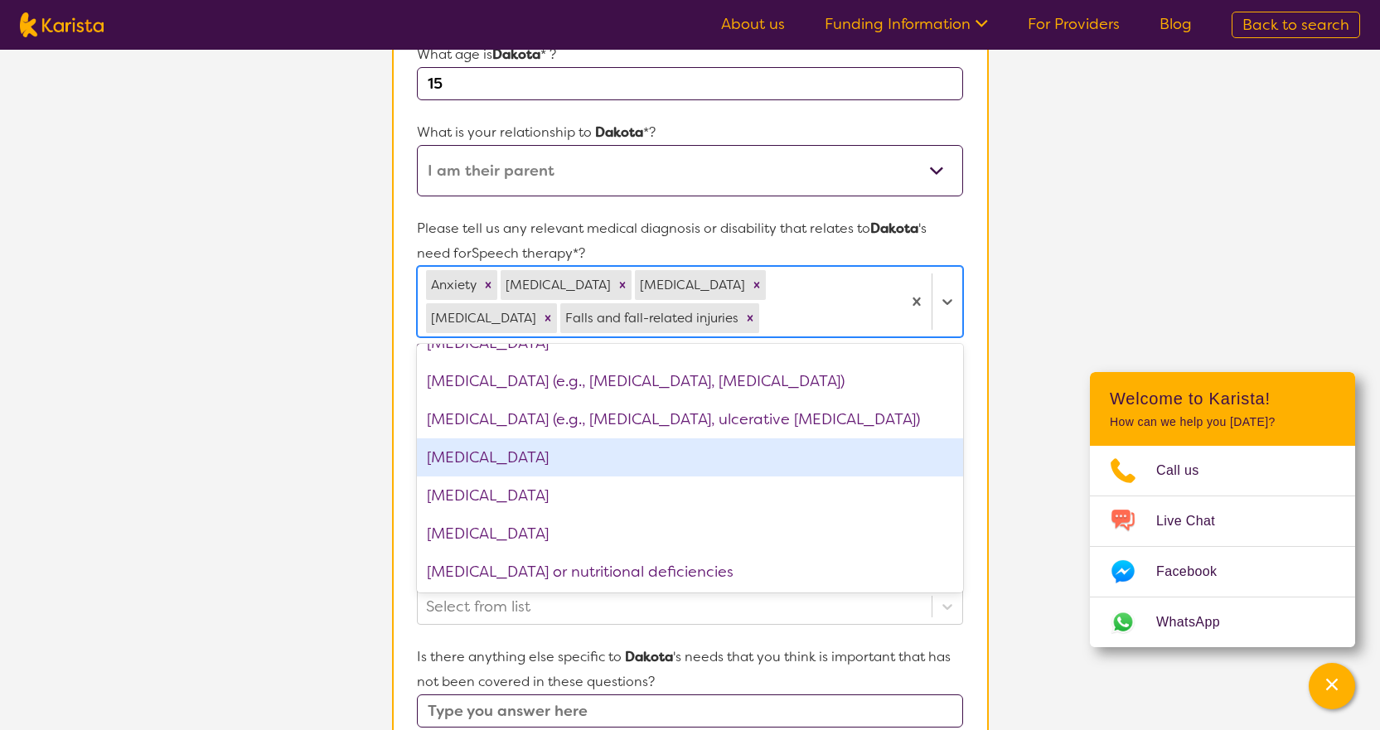
click at [562, 459] on div "[MEDICAL_DATA]" at bounding box center [689, 457] width 545 height 38
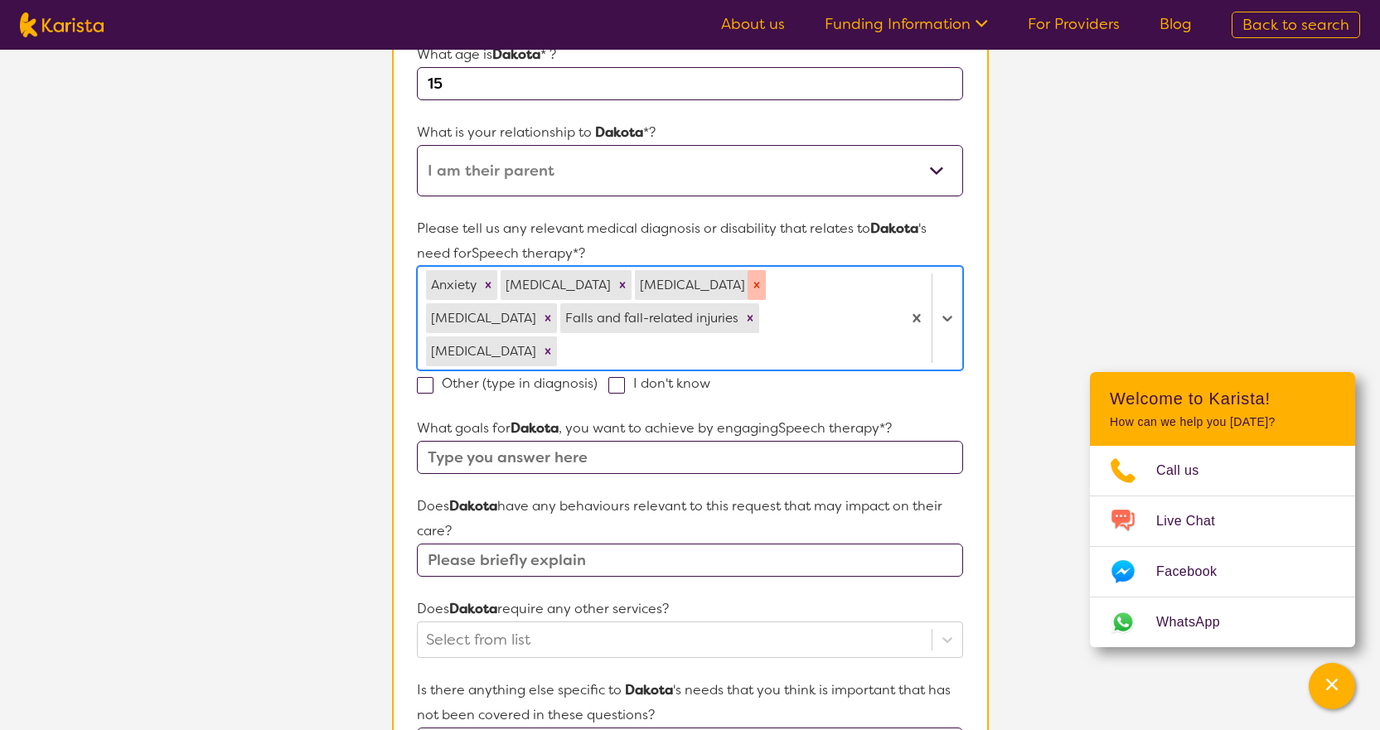
click at [762, 282] on icon "Remove Cerebral Palsy" at bounding box center [757, 285] width 12 height 12
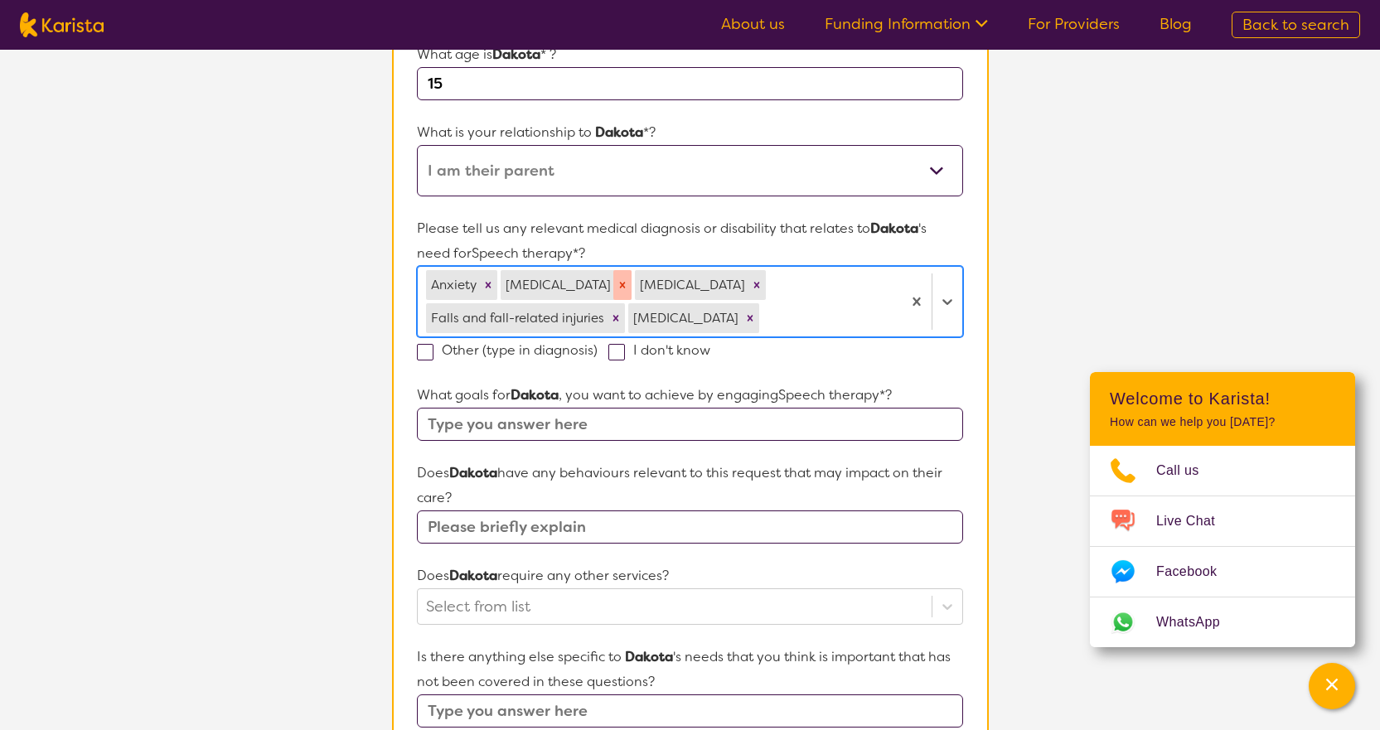
click at [626, 284] on icon "Remove Autism Spectrum Disorder" at bounding box center [623, 285] width 6 height 6
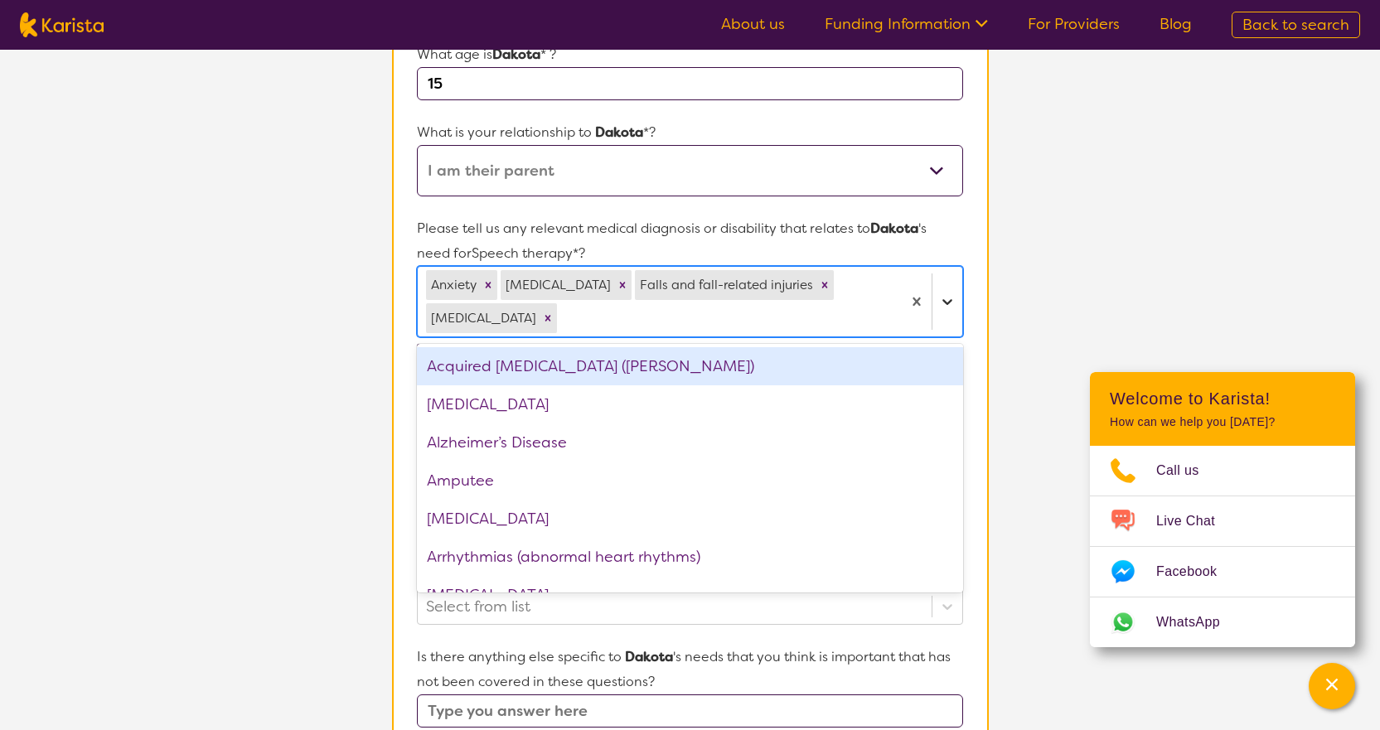
click at [945, 302] on icon at bounding box center [947, 302] width 10 height 6
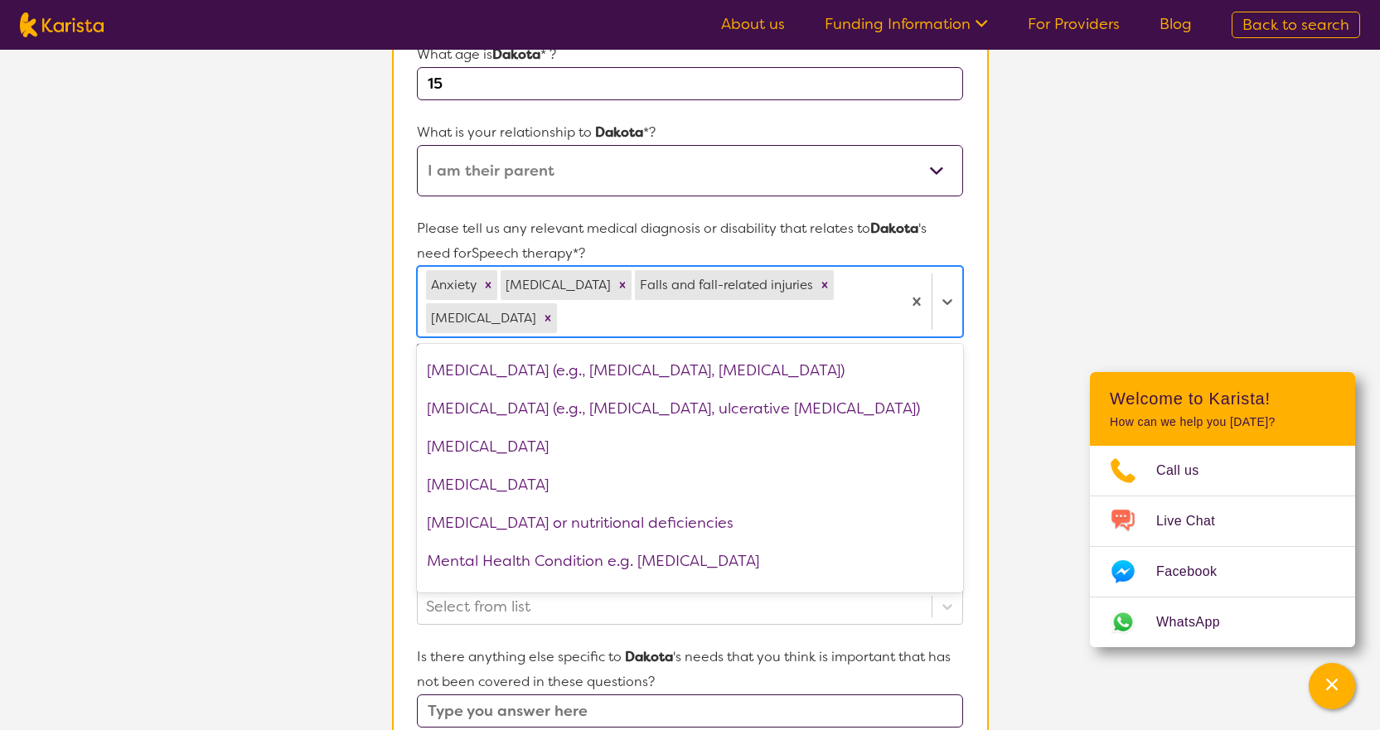
scroll to position [1326, 0]
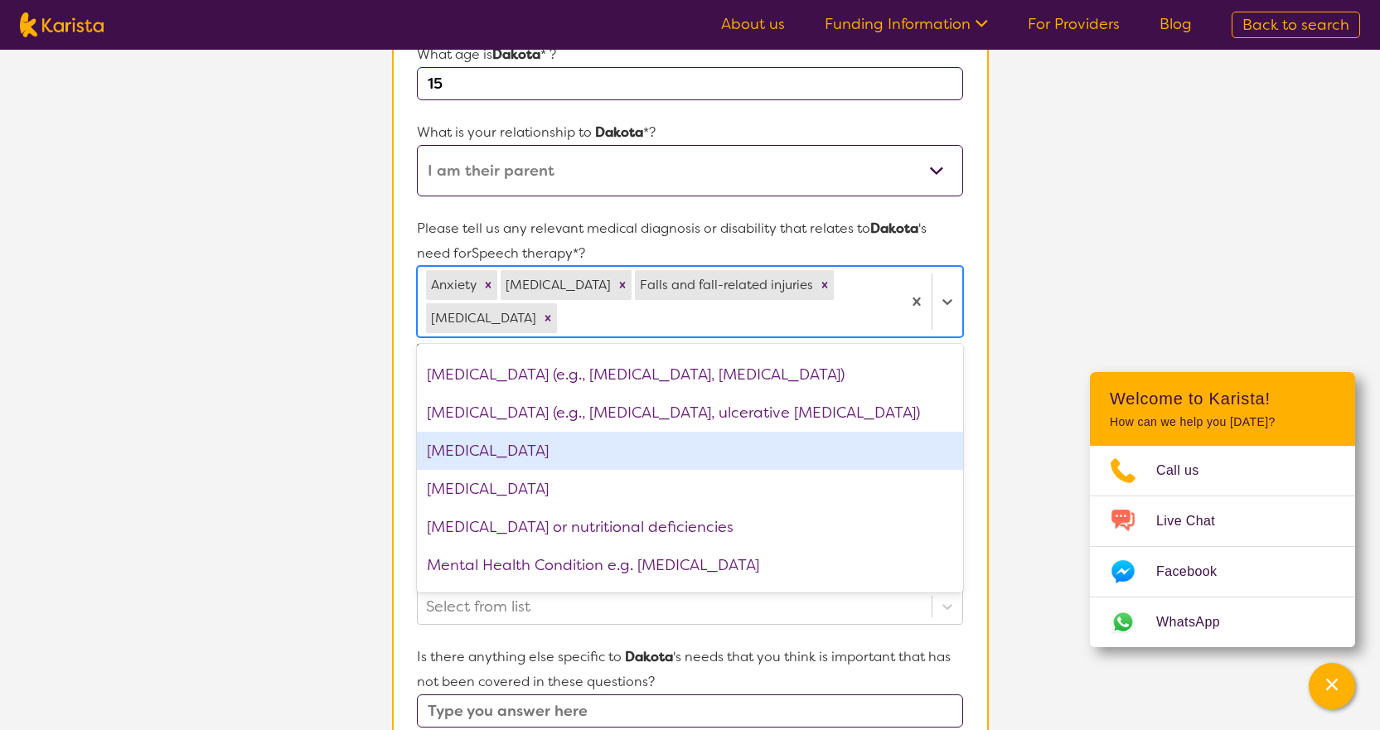
click at [503, 453] on div "[MEDICAL_DATA]" at bounding box center [689, 451] width 545 height 38
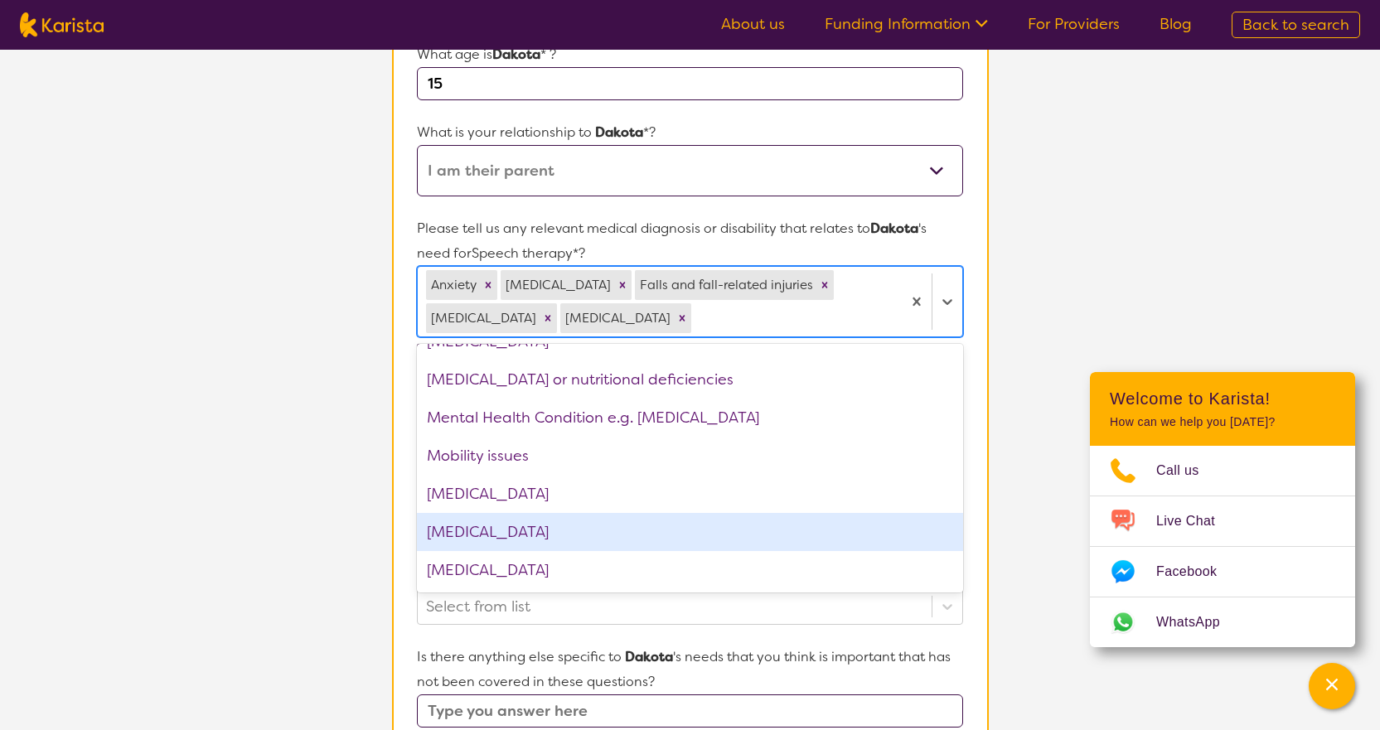
scroll to position [1409, 0]
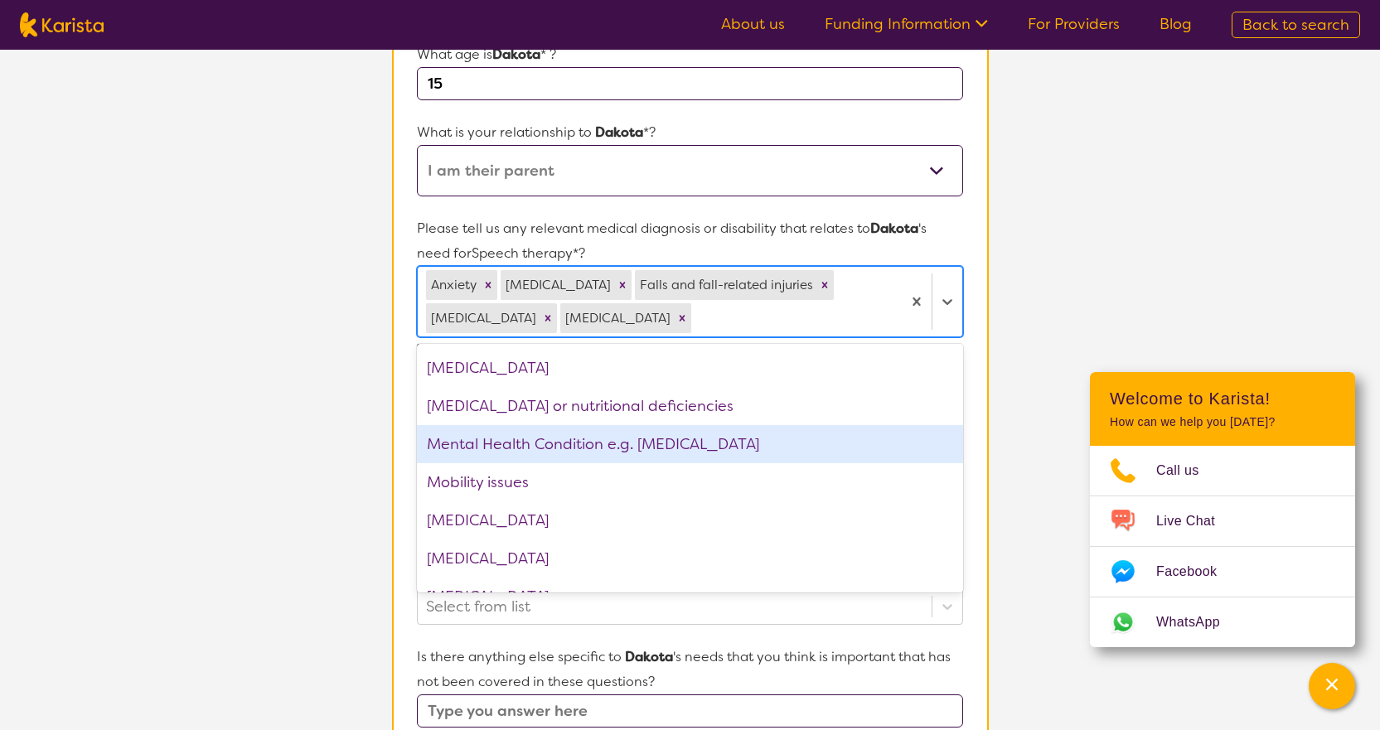
click at [706, 448] on div "Mental Health Condition e.g. [MEDICAL_DATA]" at bounding box center [689, 444] width 545 height 38
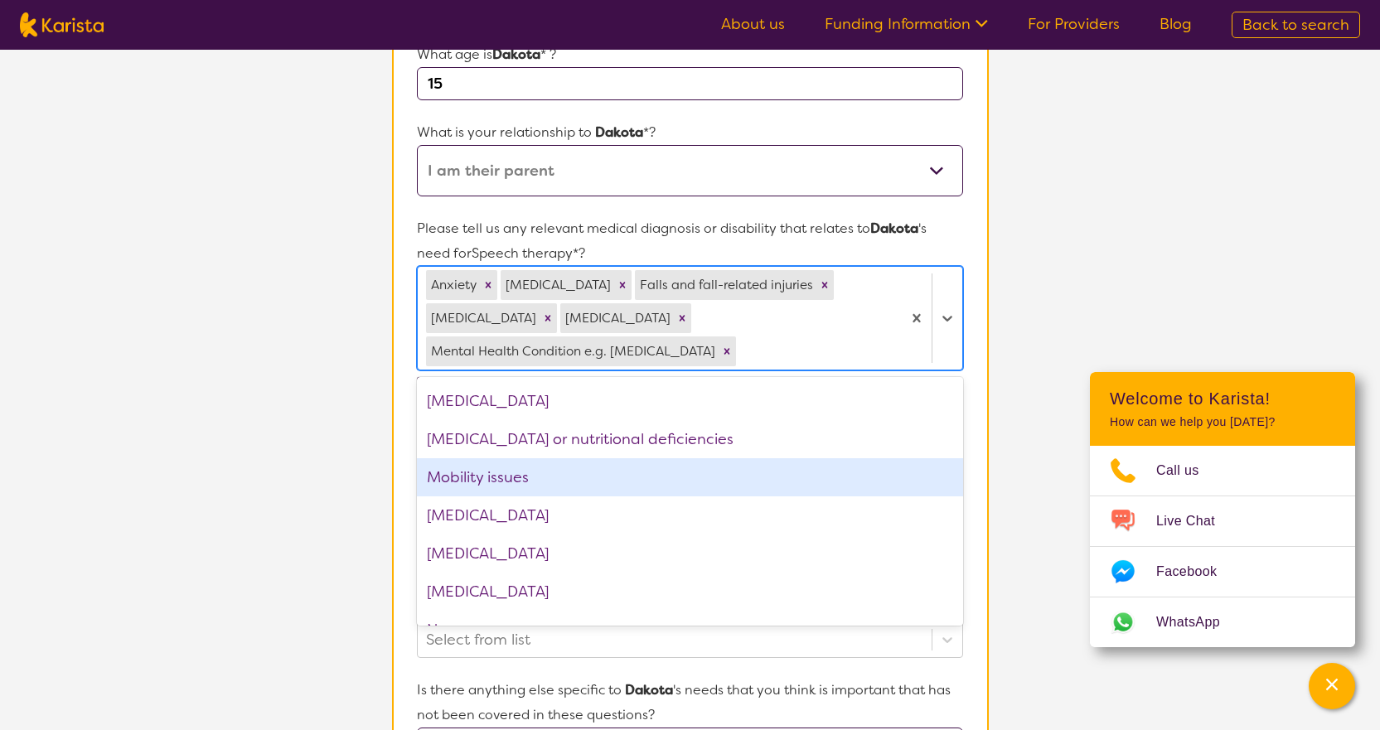
click at [706, 481] on div "Mobility issues" at bounding box center [689, 477] width 545 height 38
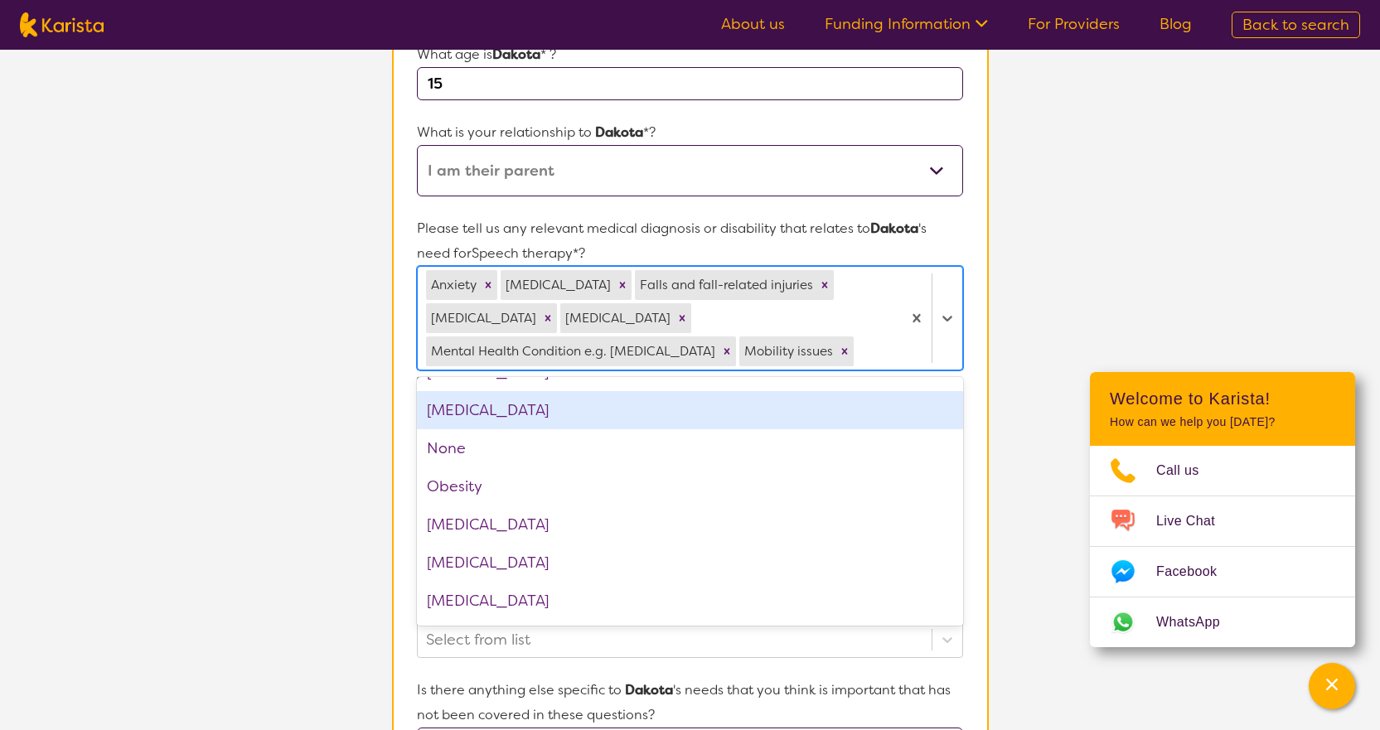
scroll to position [1575, 0]
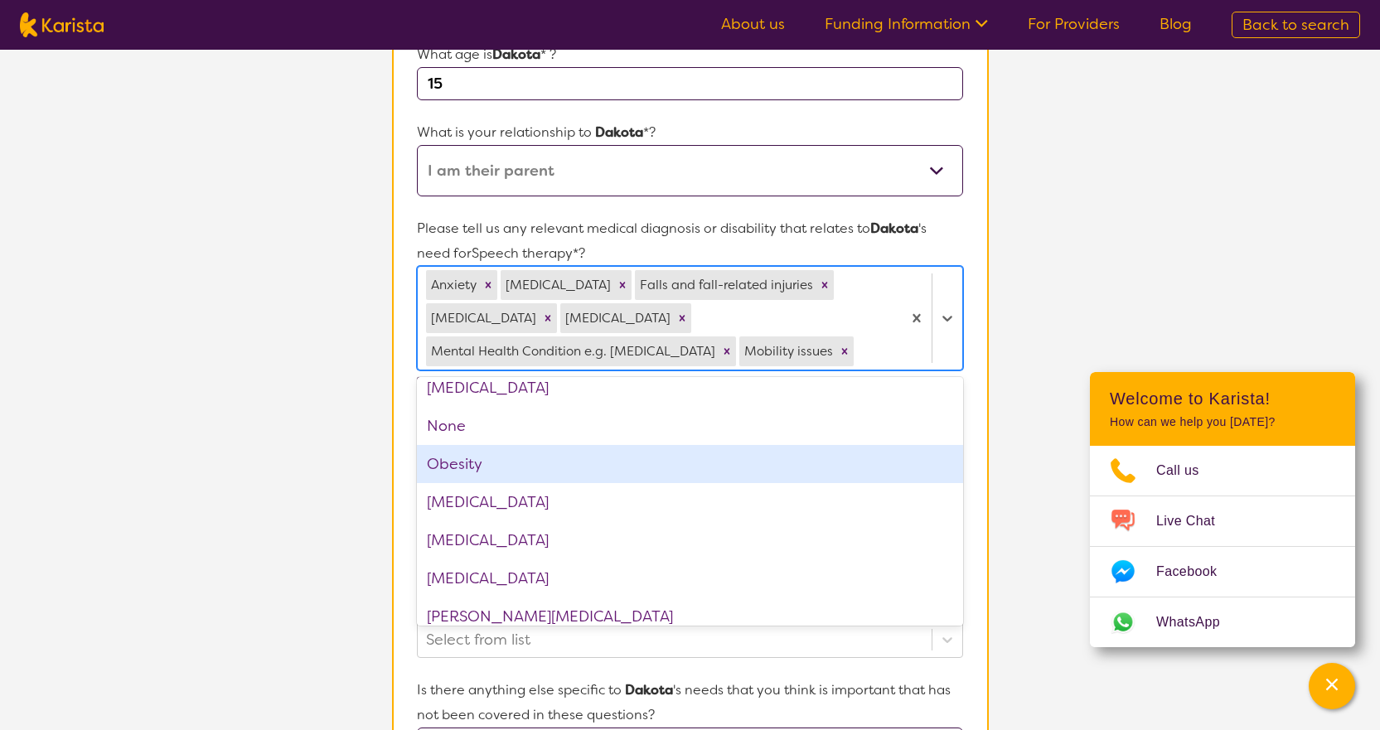
click at [636, 477] on div "Obesity" at bounding box center [689, 464] width 545 height 38
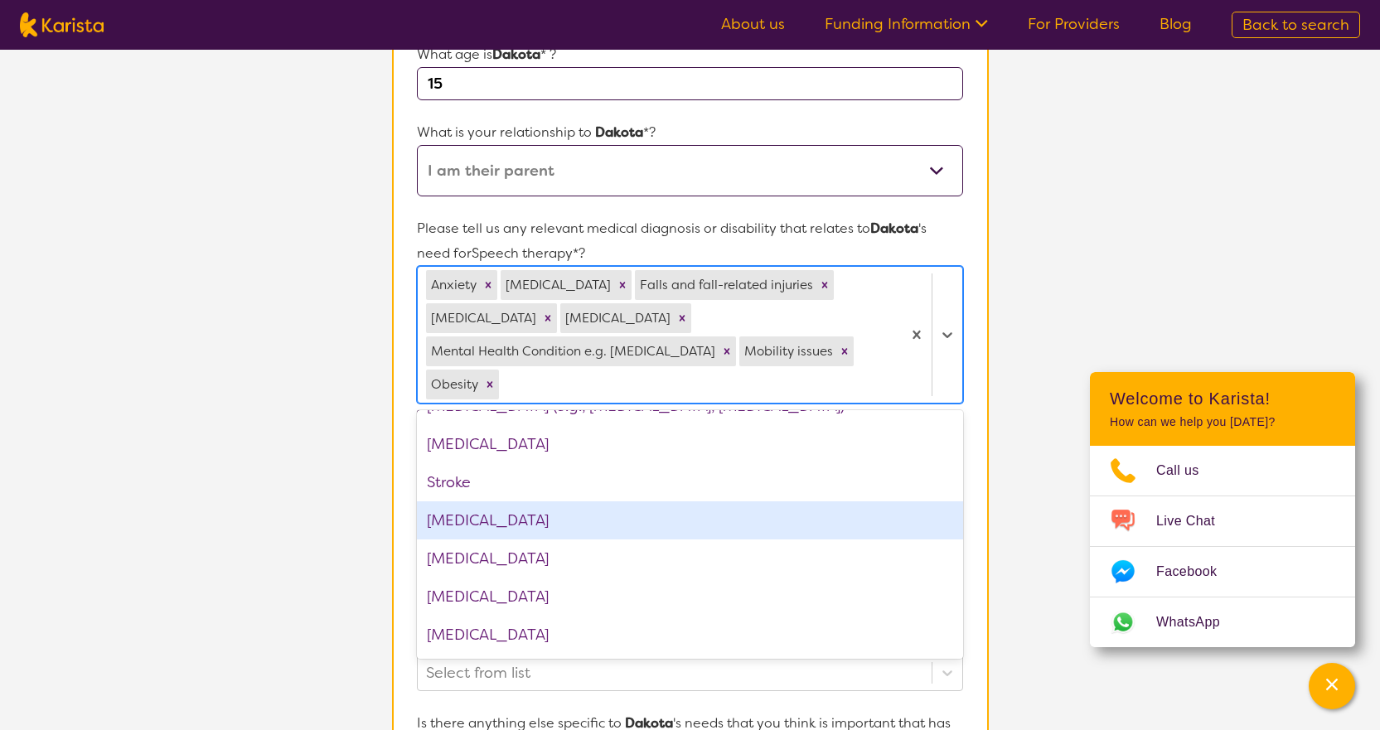
scroll to position [2312, 0]
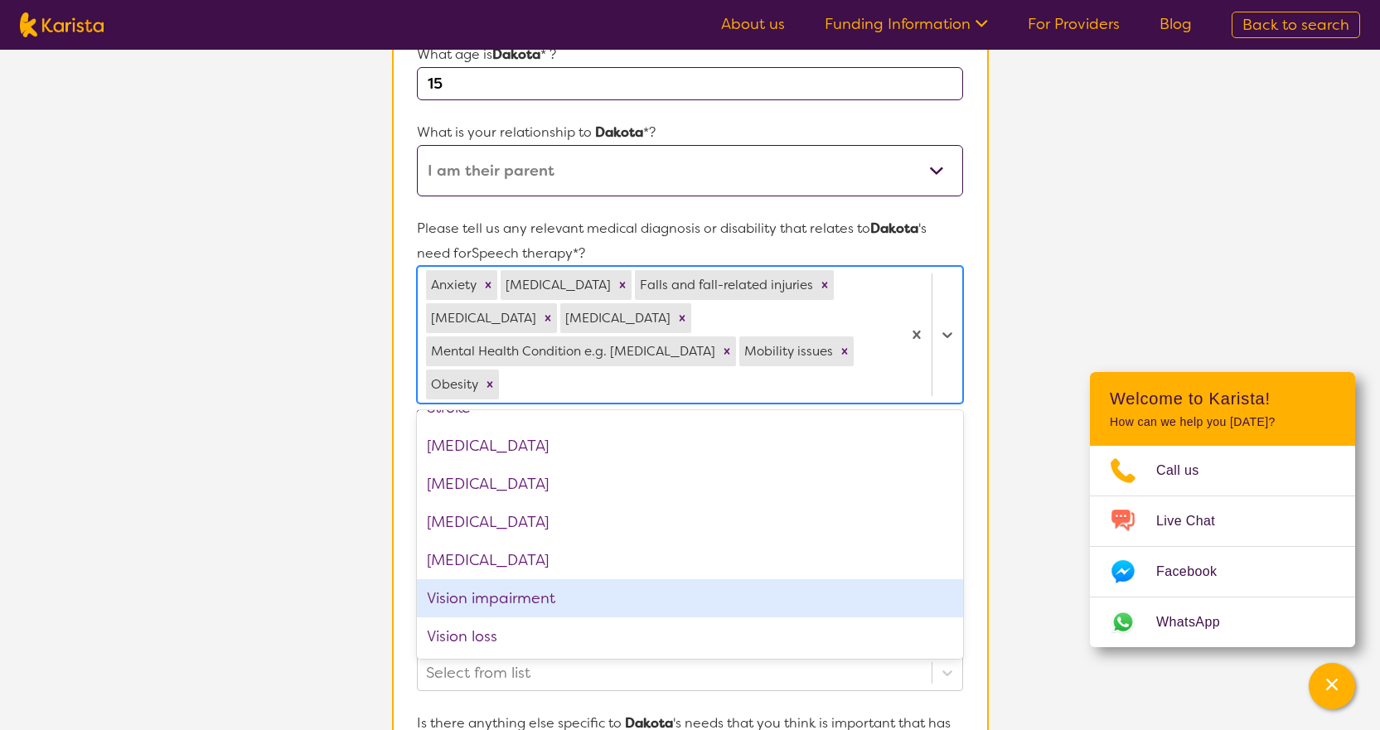
click at [473, 603] on div "Vision impairment" at bounding box center [689, 598] width 545 height 38
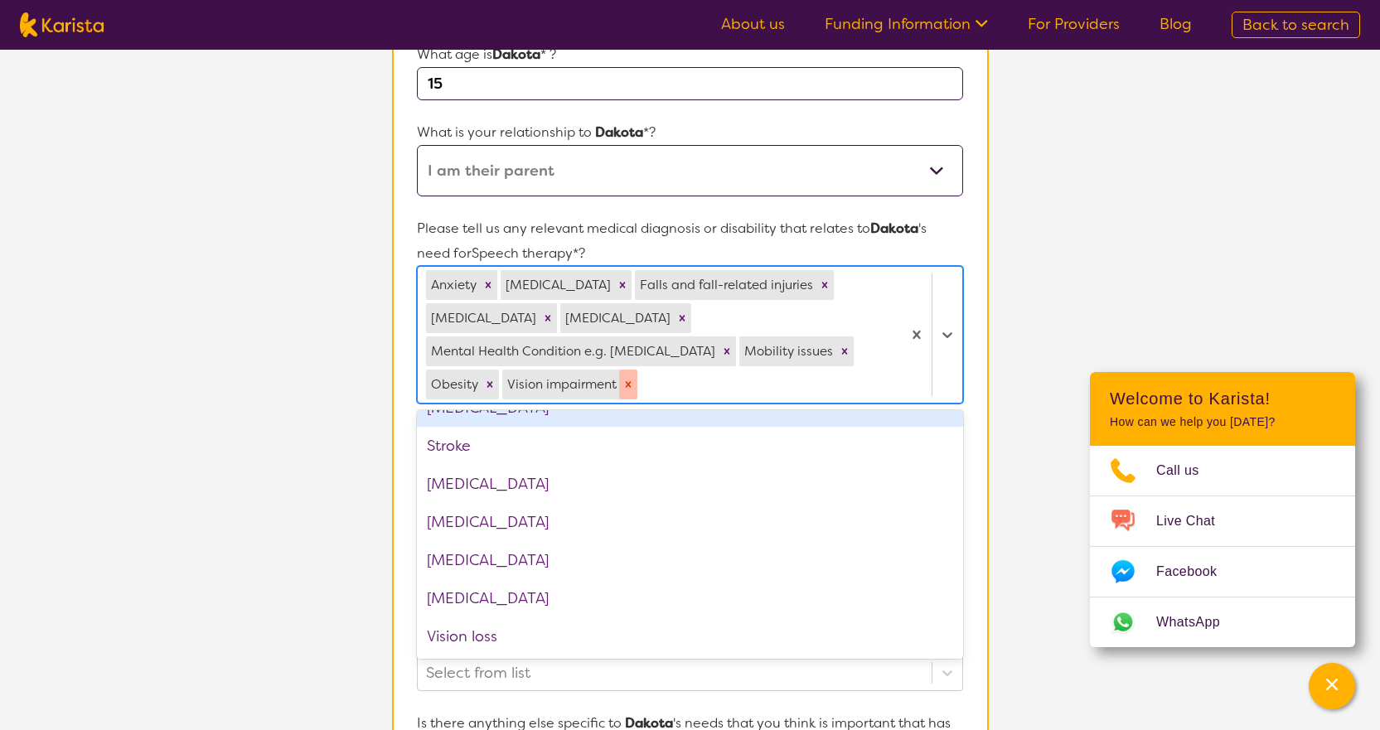
click at [622, 386] on icon "Remove Vision impairment" at bounding box center [628, 385] width 12 height 12
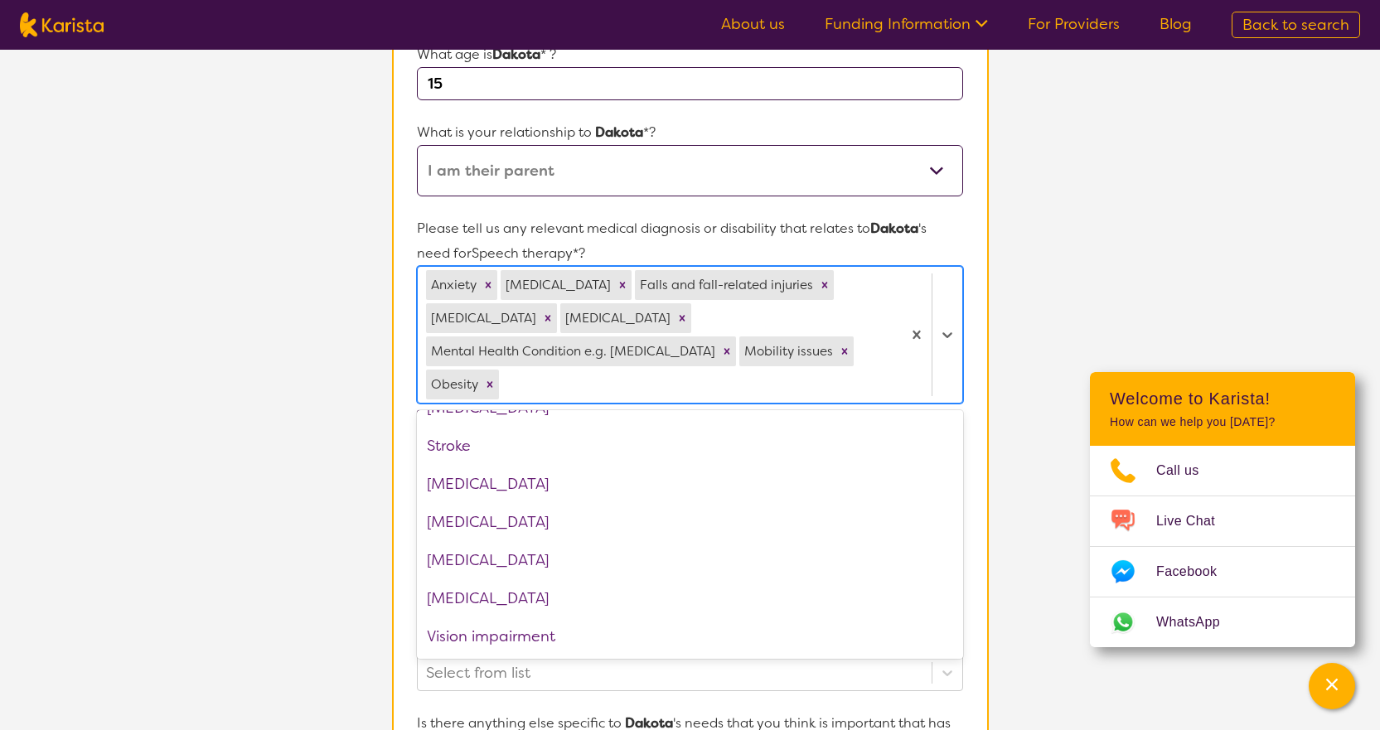
scroll to position [2312, 0]
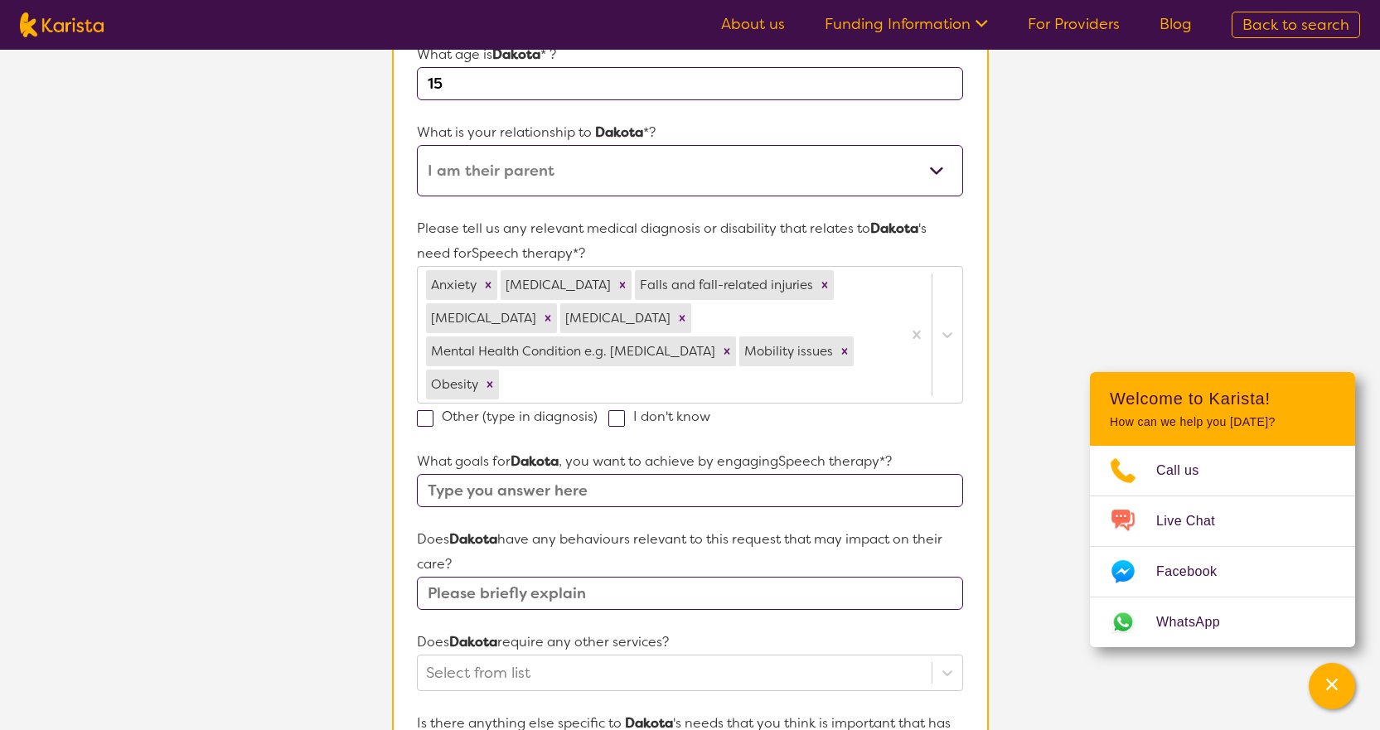
click at [396, 581] on section "Name of participant First Name* [PERSON_NAME] Last Name [PERSON_NAME] What age …" at bounding box center [690, 561] width 597 height 1321
click at [626, 493] on input "text" at bounding box center [689, 490] width 545 height 33
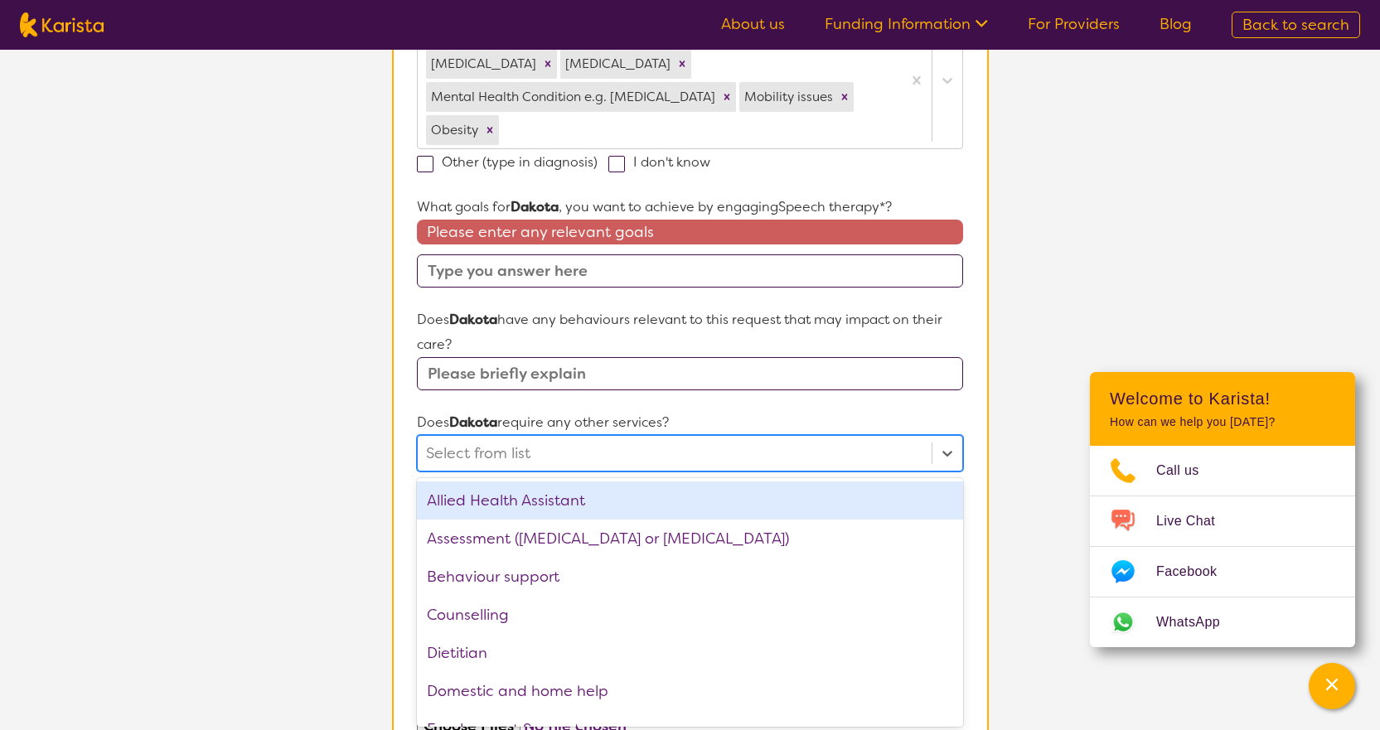
click at [569, 451] on div at bounding box center [674, 453] width 496 height 28
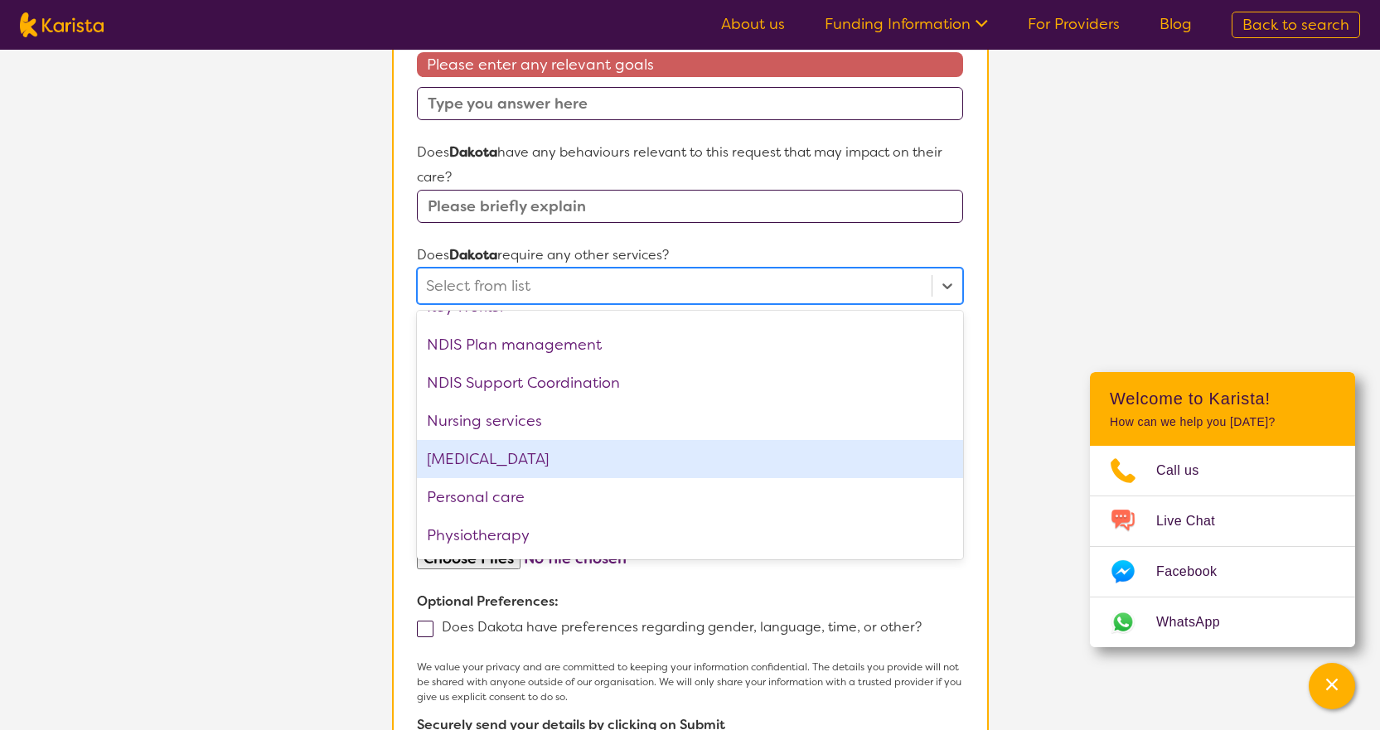
scroll to position [414, 0]
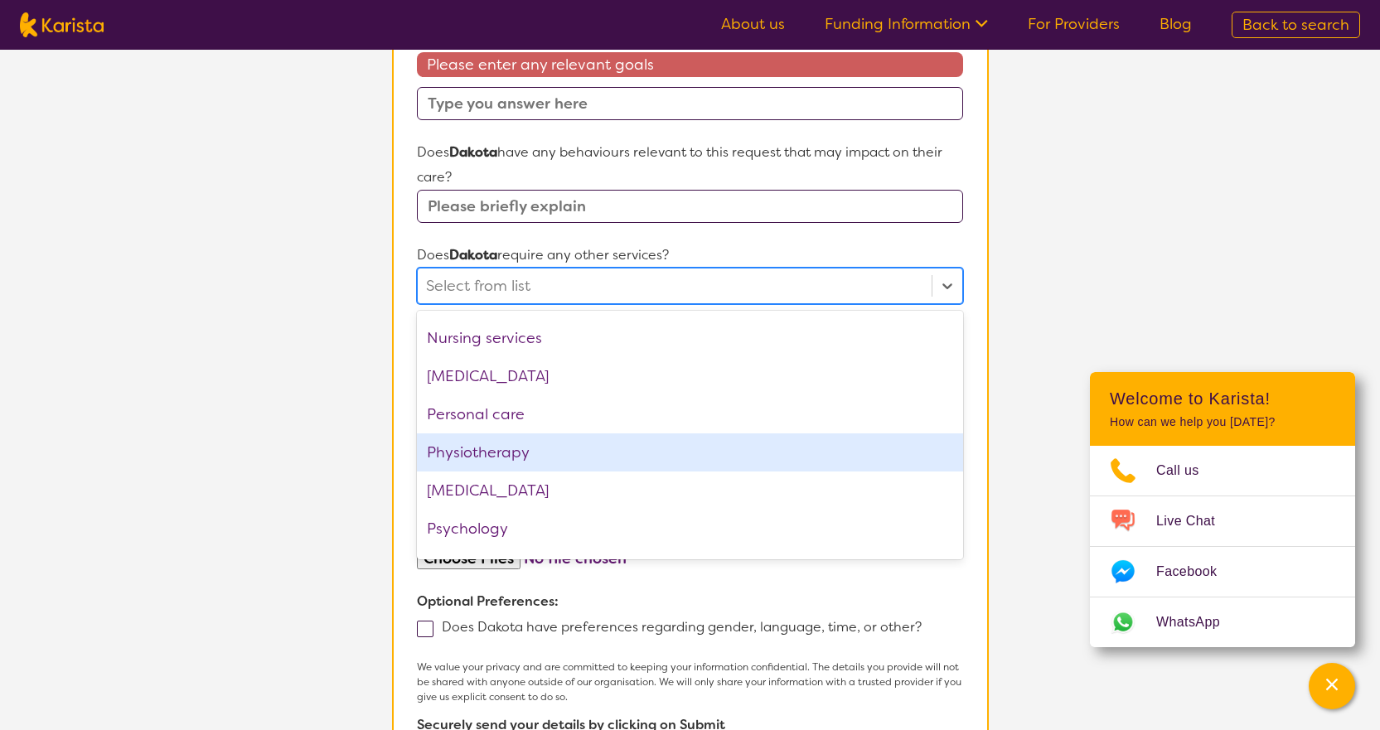
click at [569, 451] on div "Physiotherapy" at bounding box center [689, 452] width 545 height 38
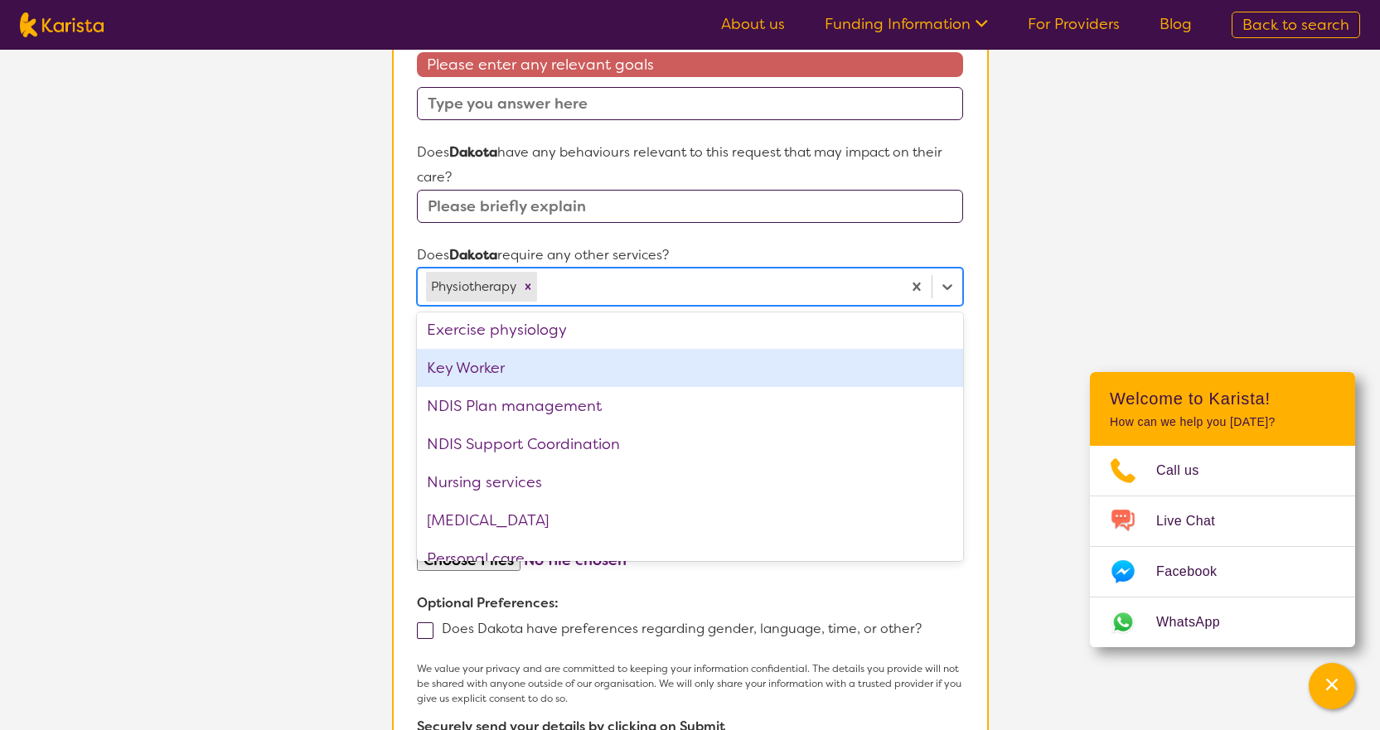
scroll to position [189, 0]
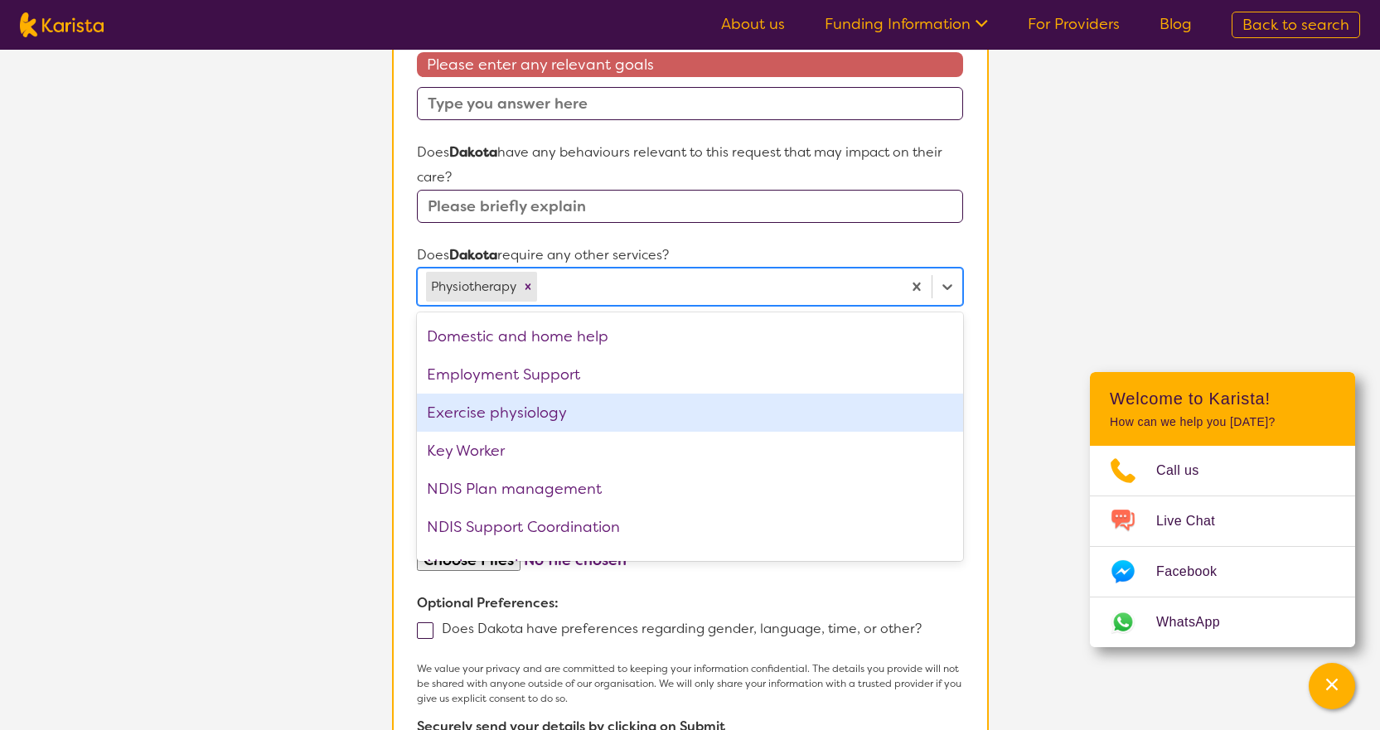
click at [532, 412] on div "Exercise physiology" at bounding box center [689, 413] width 545 height 38
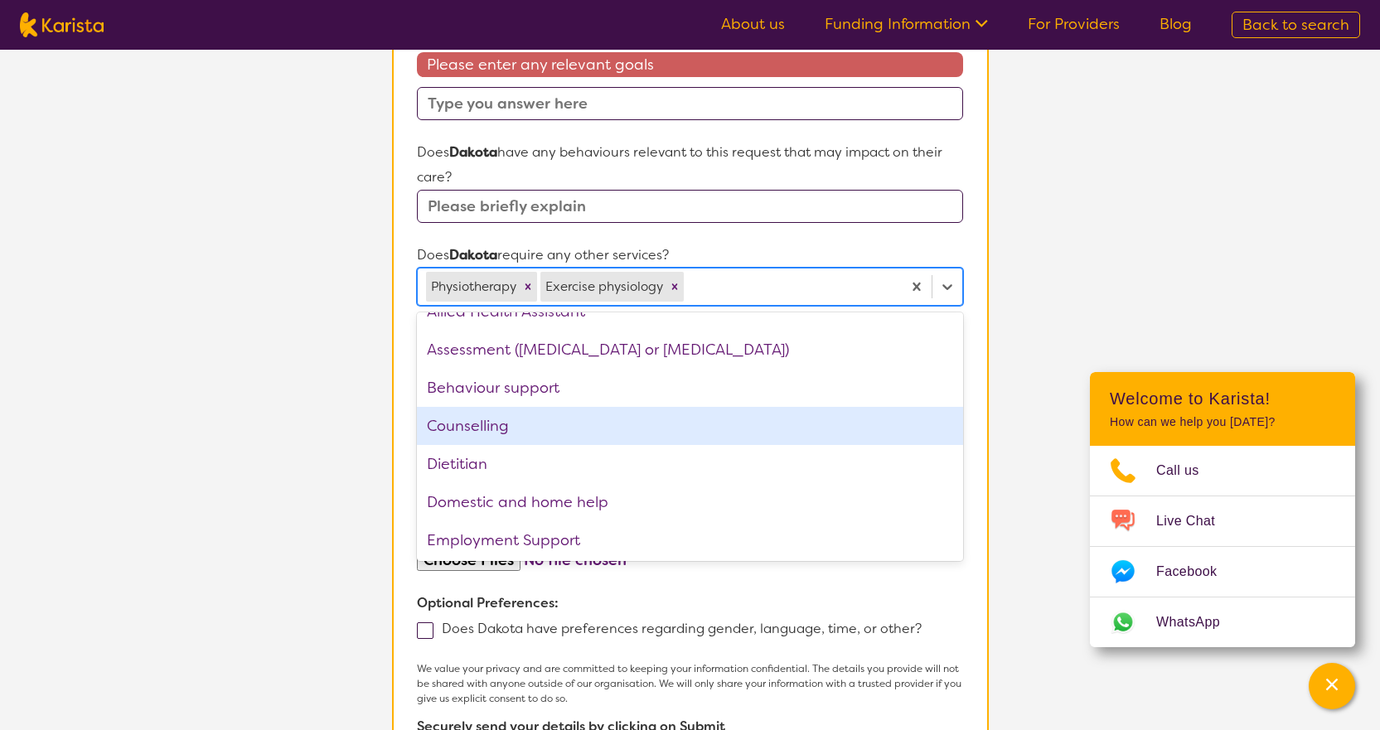
scroll to position [0, 0]
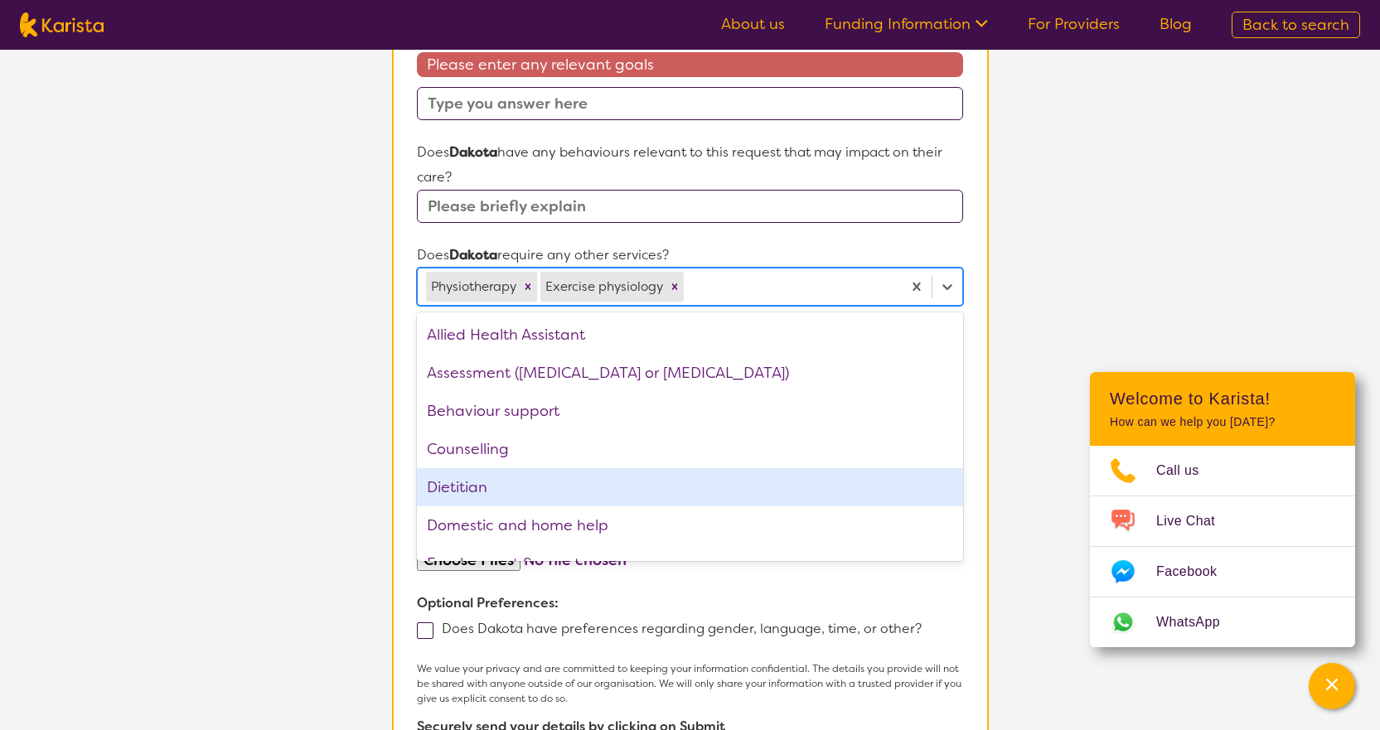
click at [326, 385] on section "L About You 2 Participant Details 3 Confirmation Participant Details & Service …" at bounding box center [690, 109] width 1380 height 1573
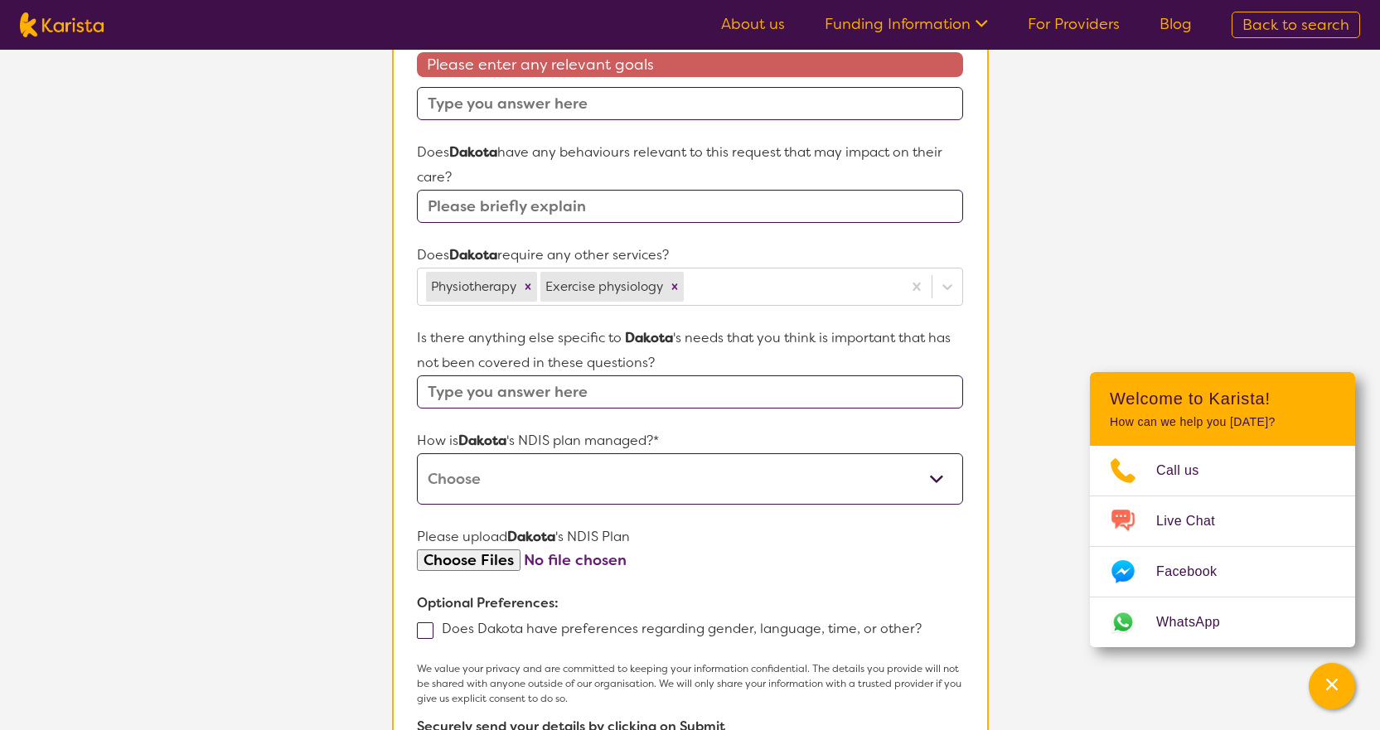
click at [501, 480] on select "Self-managed NDIS plan Managed by a registered plan management provider (not th…" at bounding box center [689, 478] width 545 height 51
select select "Agency Managed"
click at [417, 453] on select "Self-managed NDIS plan Managed by a registered plan management provider (not th…" at bounding box center [689, 478] width 545 height 51
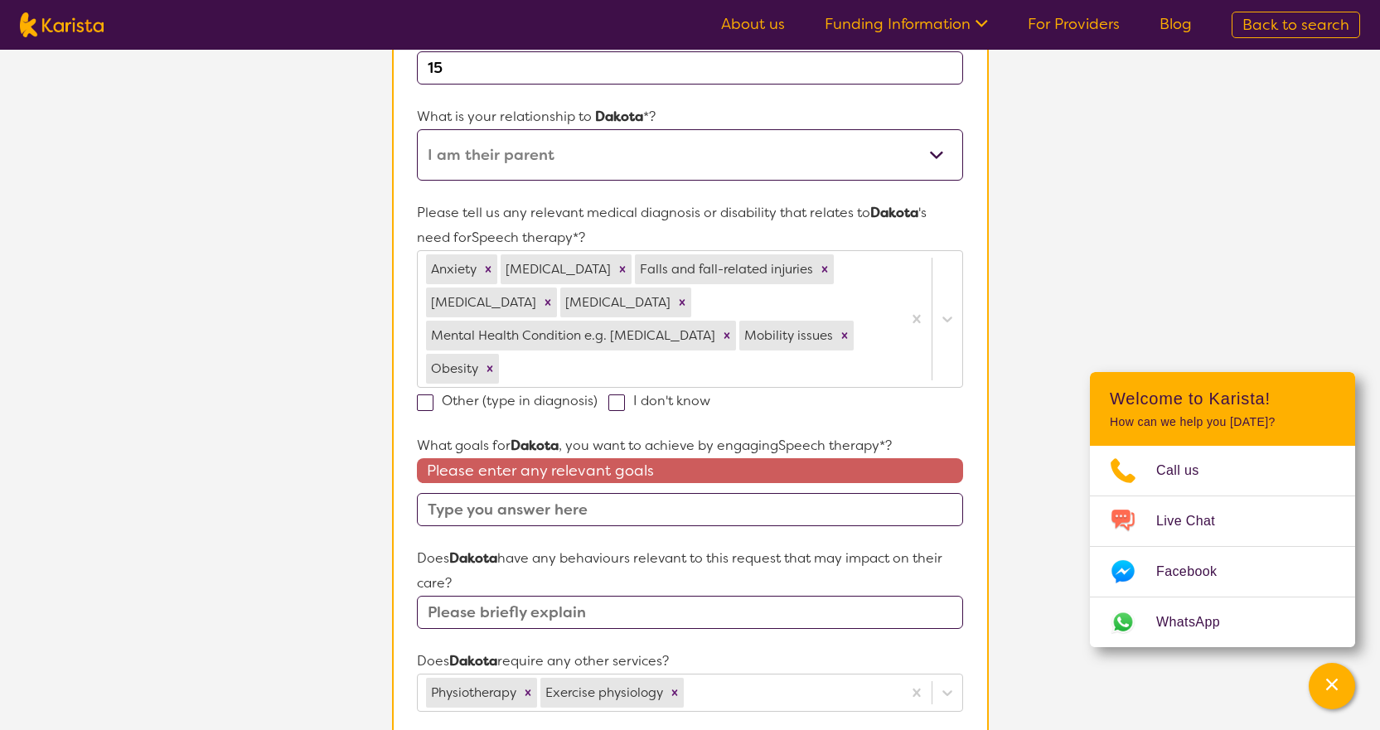
scroll to position [230, 0]
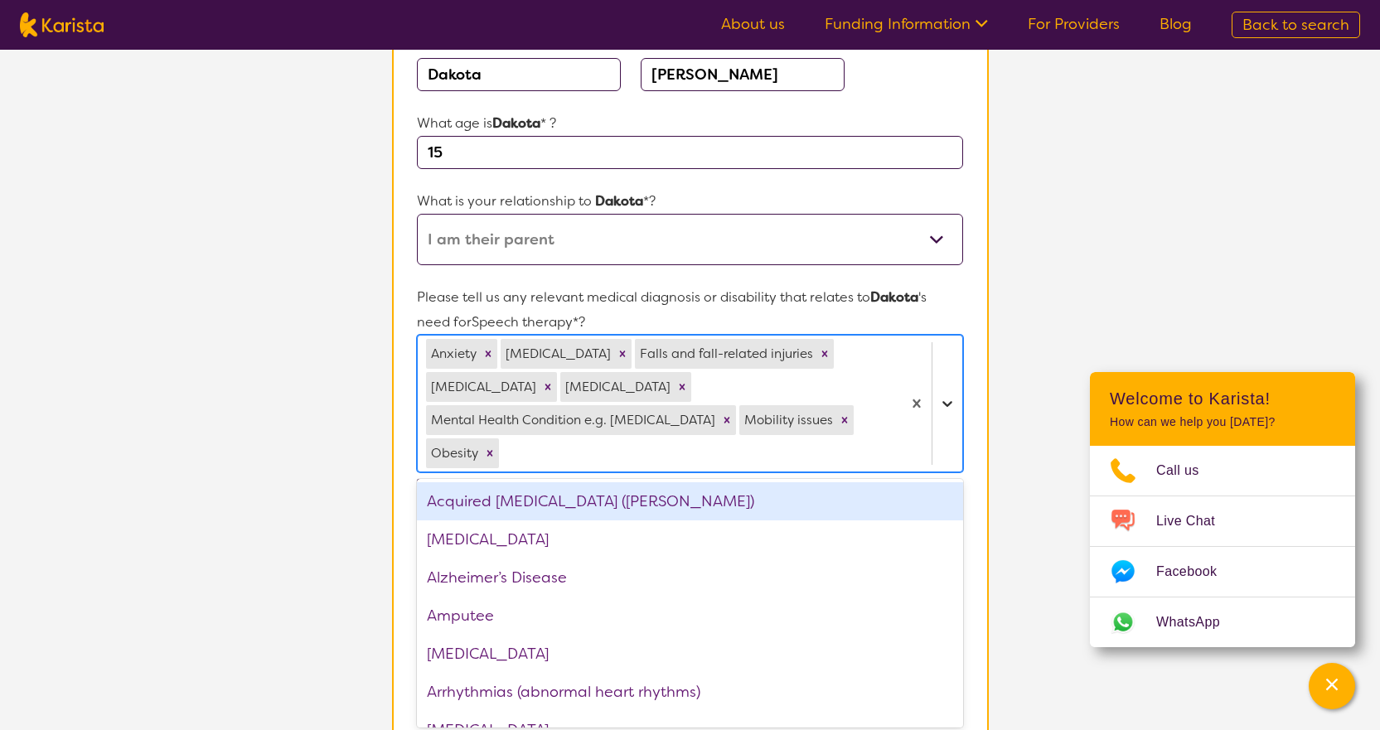
click at [949, 404] on icon at bounding box center [947, 403] width 17 height 17
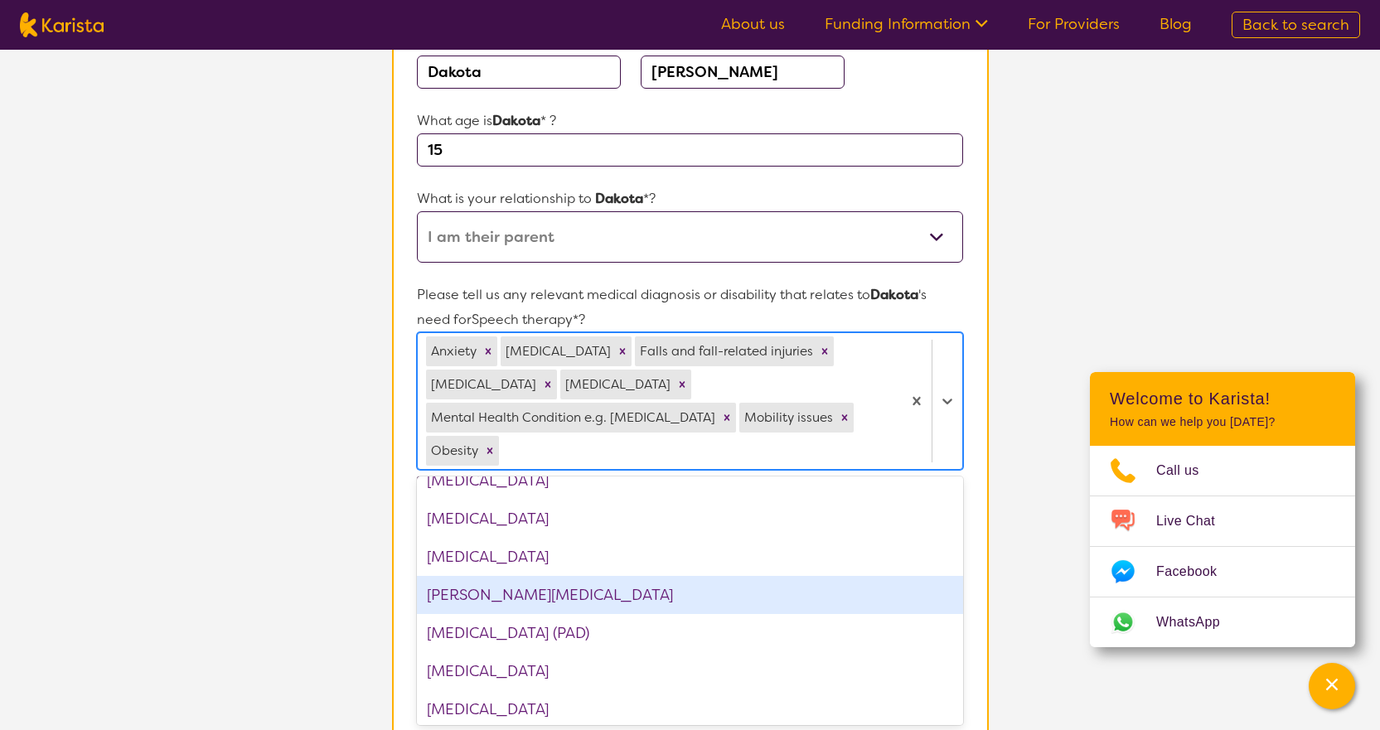
scroll to position [1740, 0]
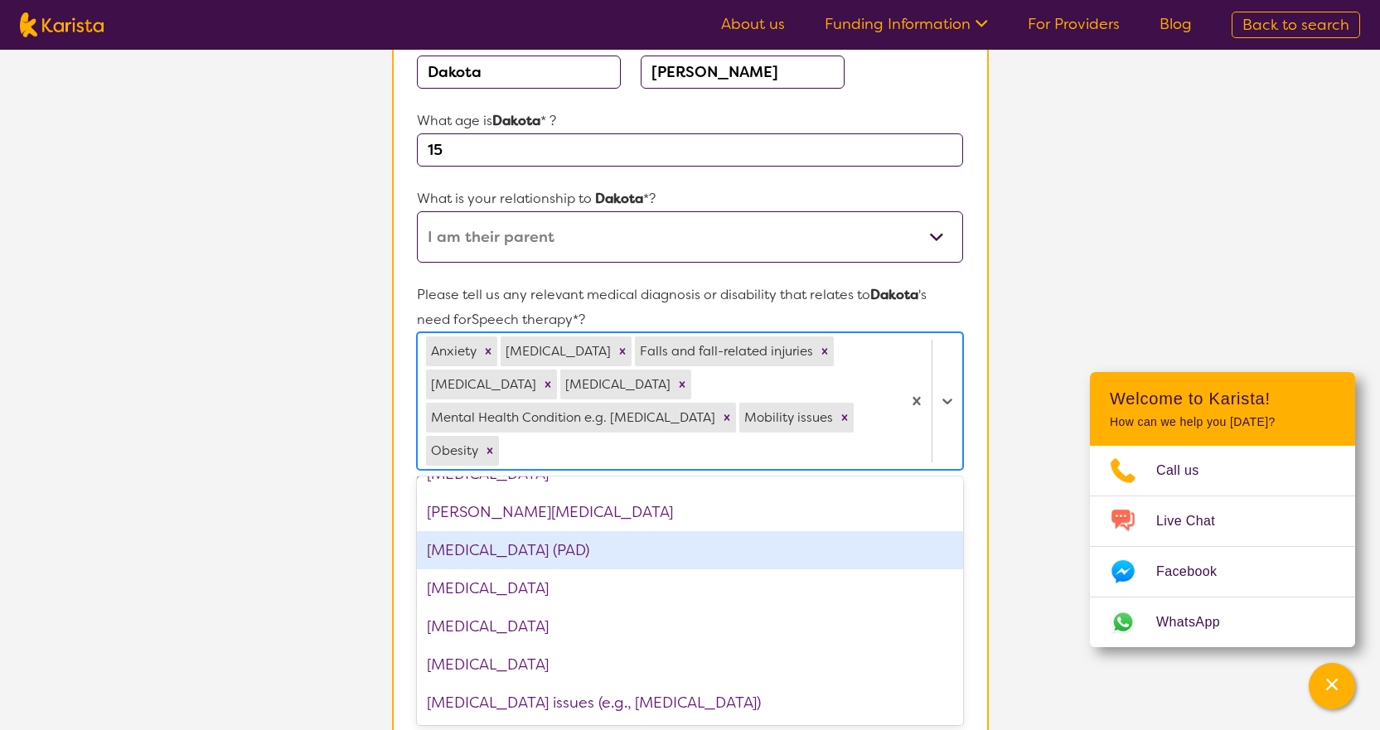
click at [277, 556] on section "L About You 2 Participant Details 3 Confirmation Participant Details & Service …" at bounding box center [690, 597] width 1380 height 1573
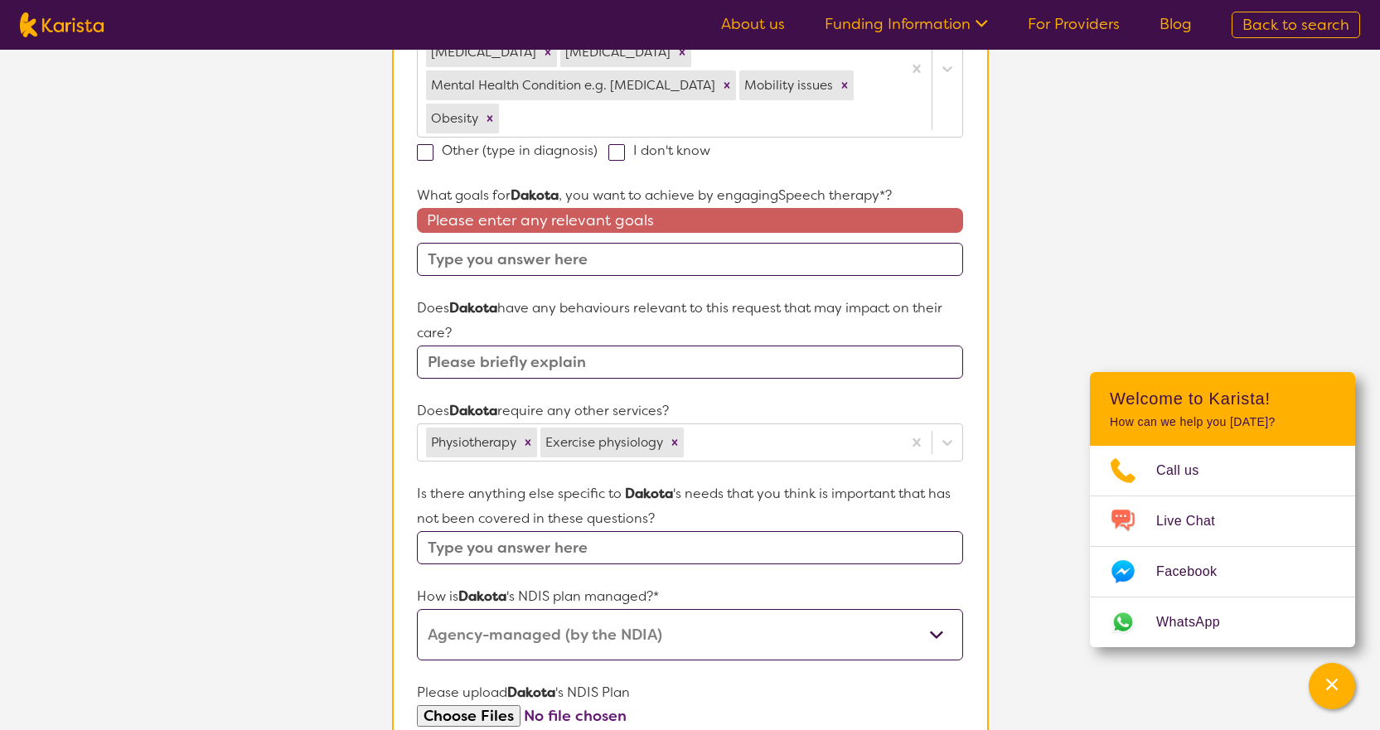
scroll to position [570, 0]
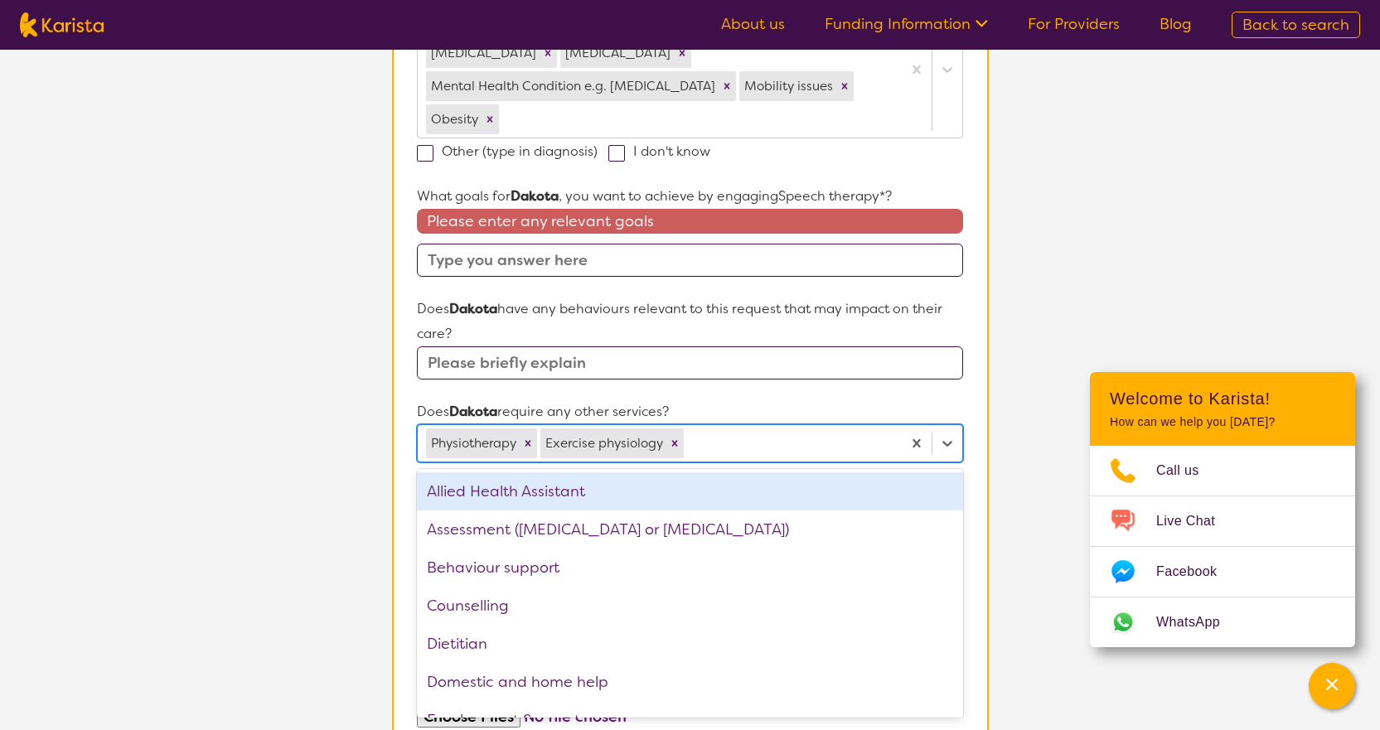
click at [738, 445] on div at bounding box center [790, 443] width 206 height 28
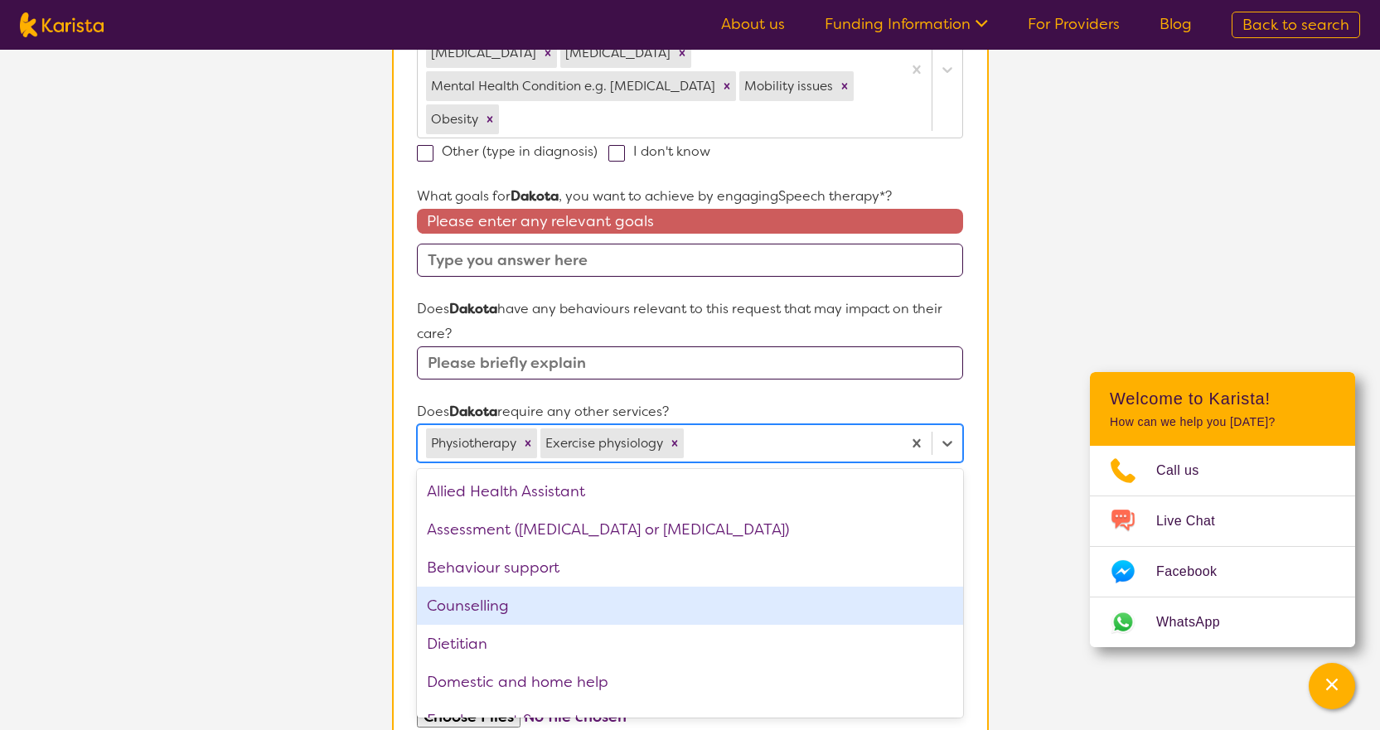
click at [603, 606] on div "Counselling" at bounding box center [689, 606] width 545 height 38
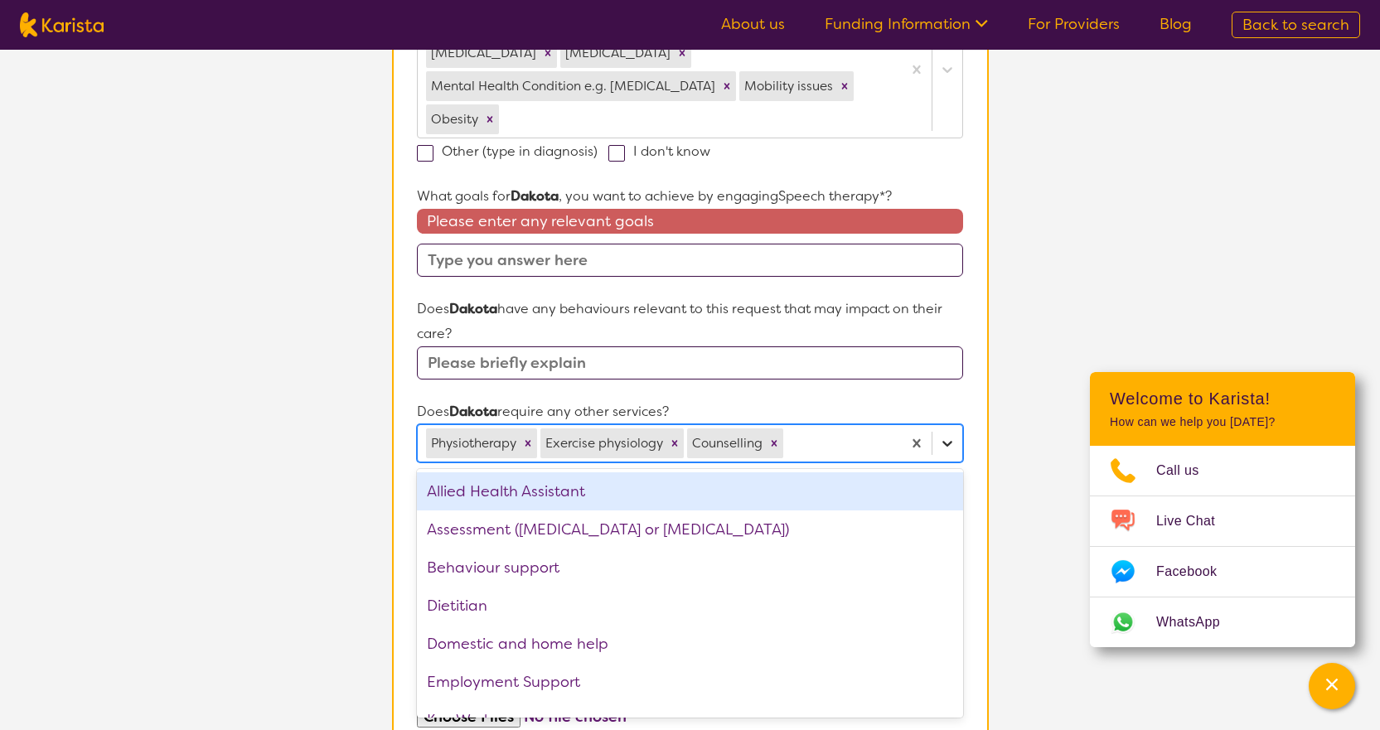
click at [947, 442] on icon at bounding box center [947, 443] width 17 height 17
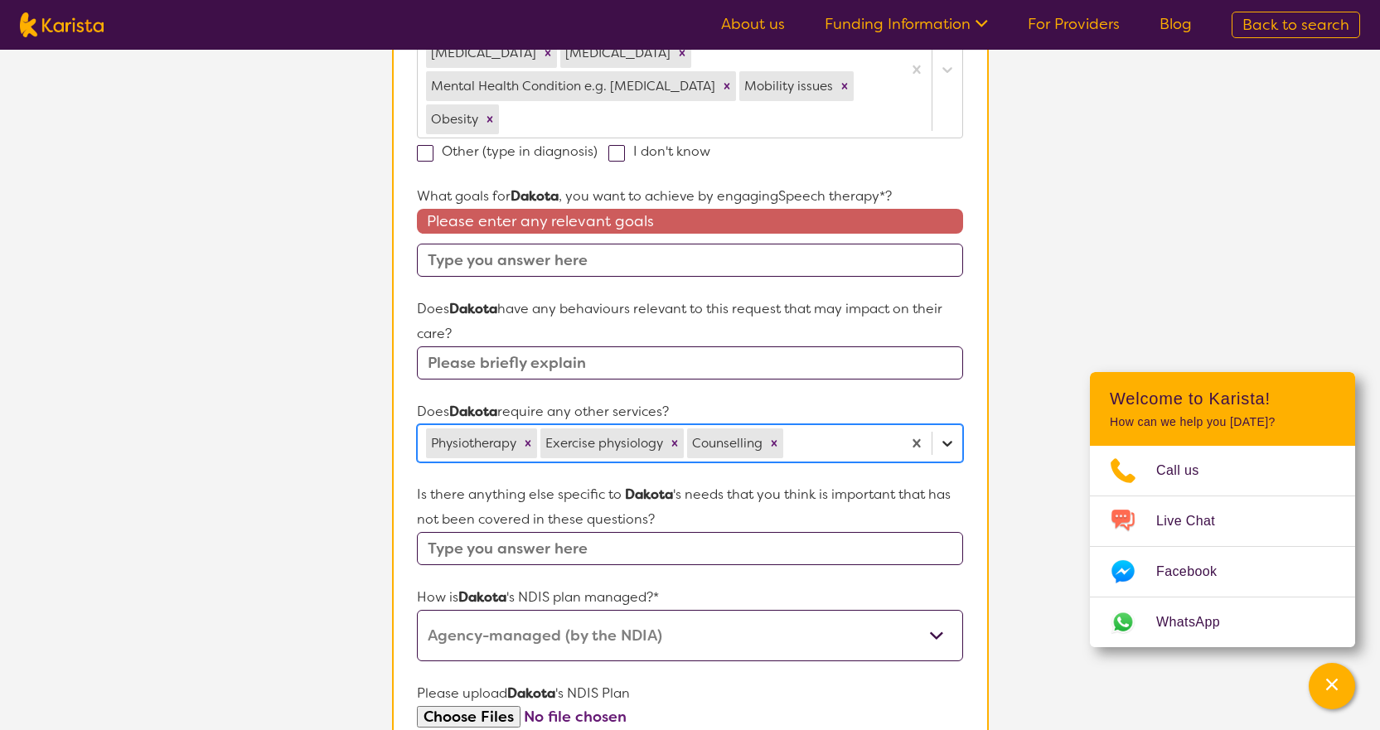
click at [947, 442] on icon at bounding box center [947, 443] width 17 height 17
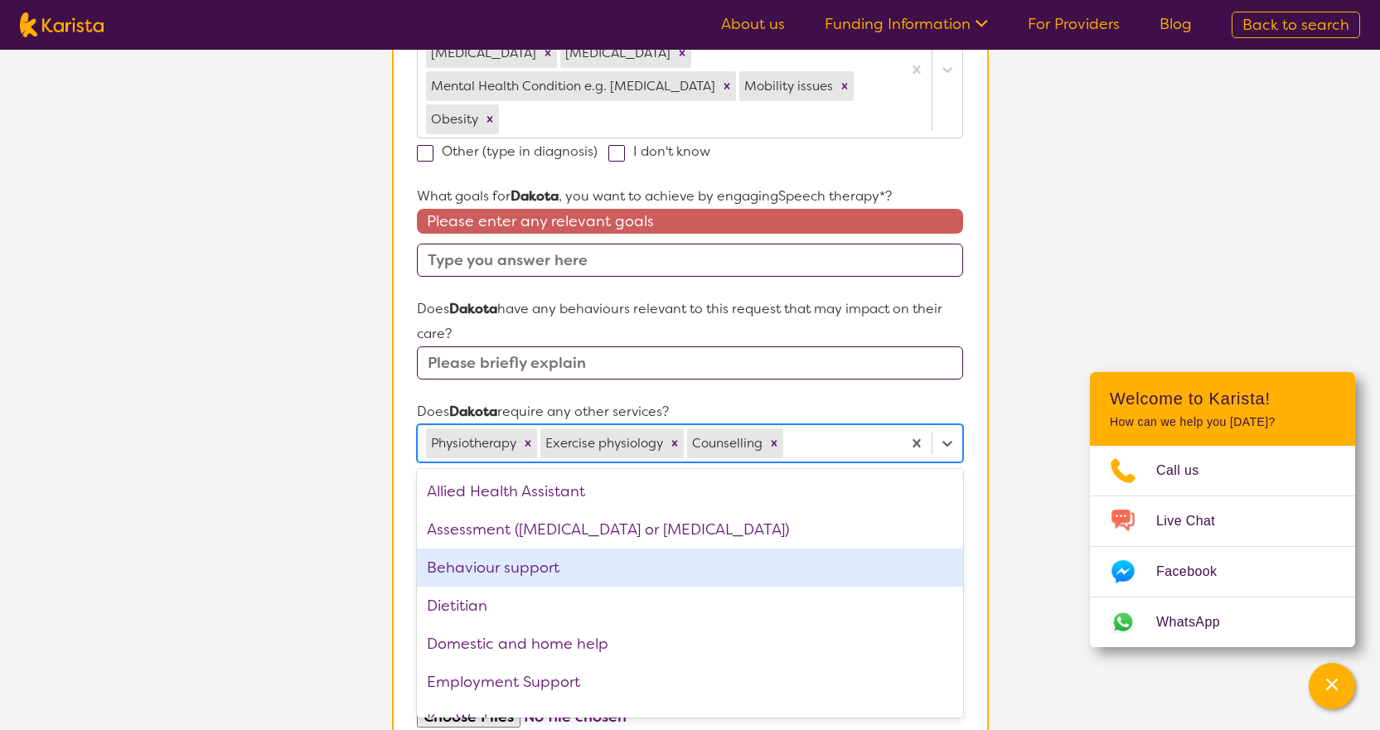
click at [612, 564] on div "Behaviour support" at bounding box center [689, 568] width 545 height 38
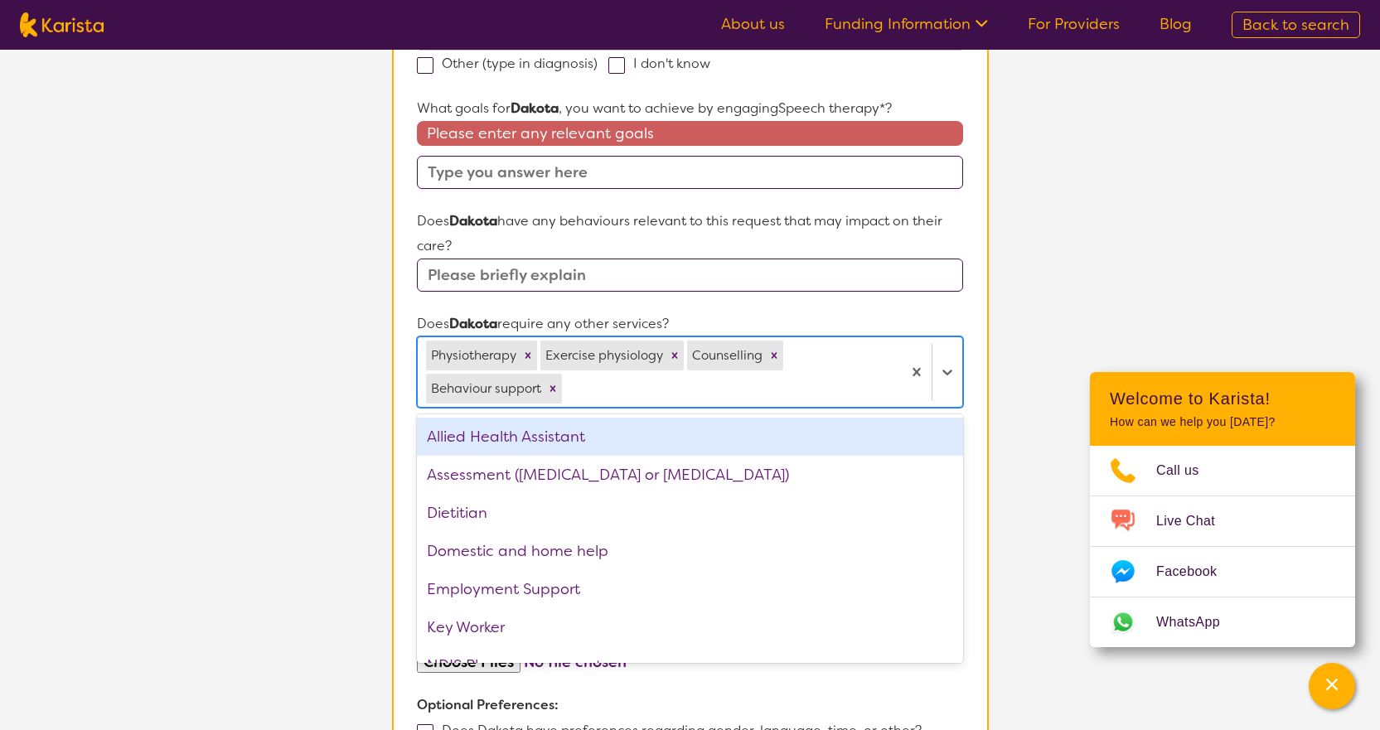
scroll to position [902, 0]
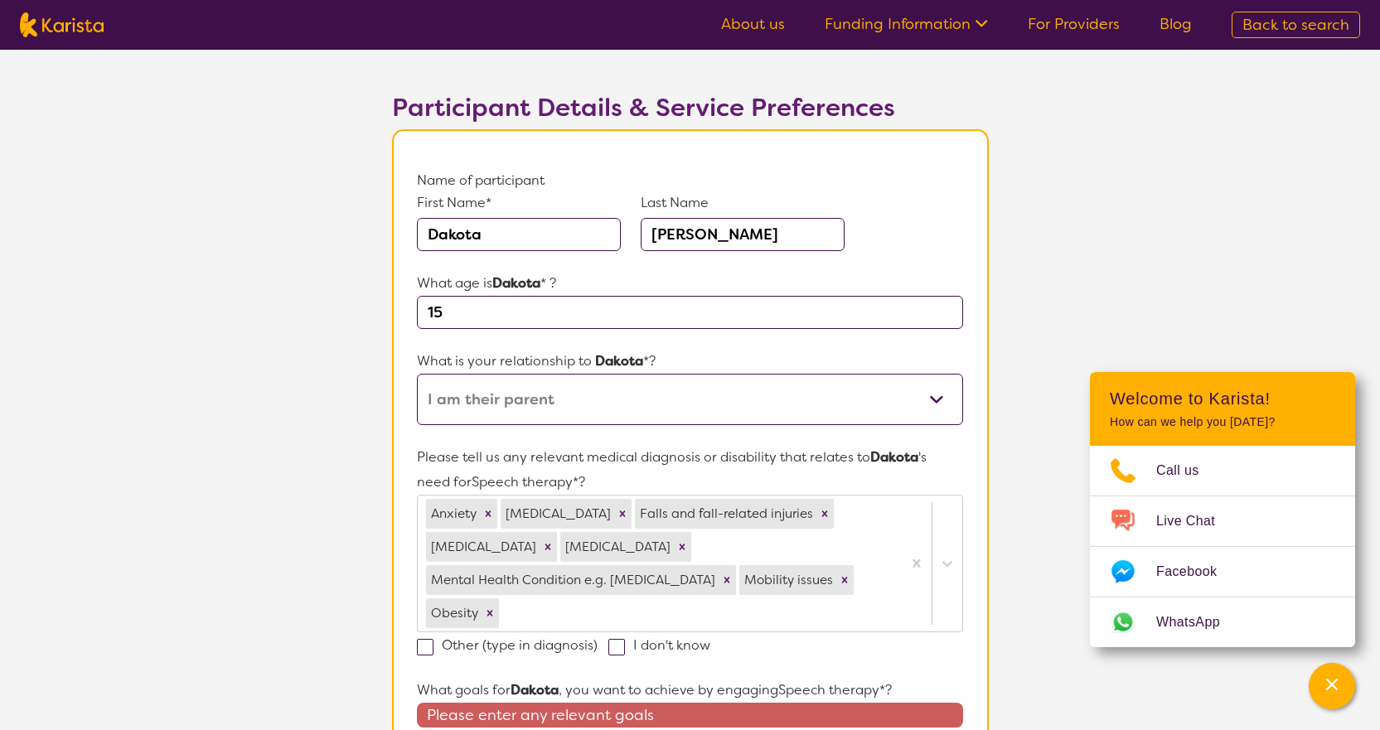
scroll to position [0, 0]
